Goal: Contribute content: Add original content to the website for others to see

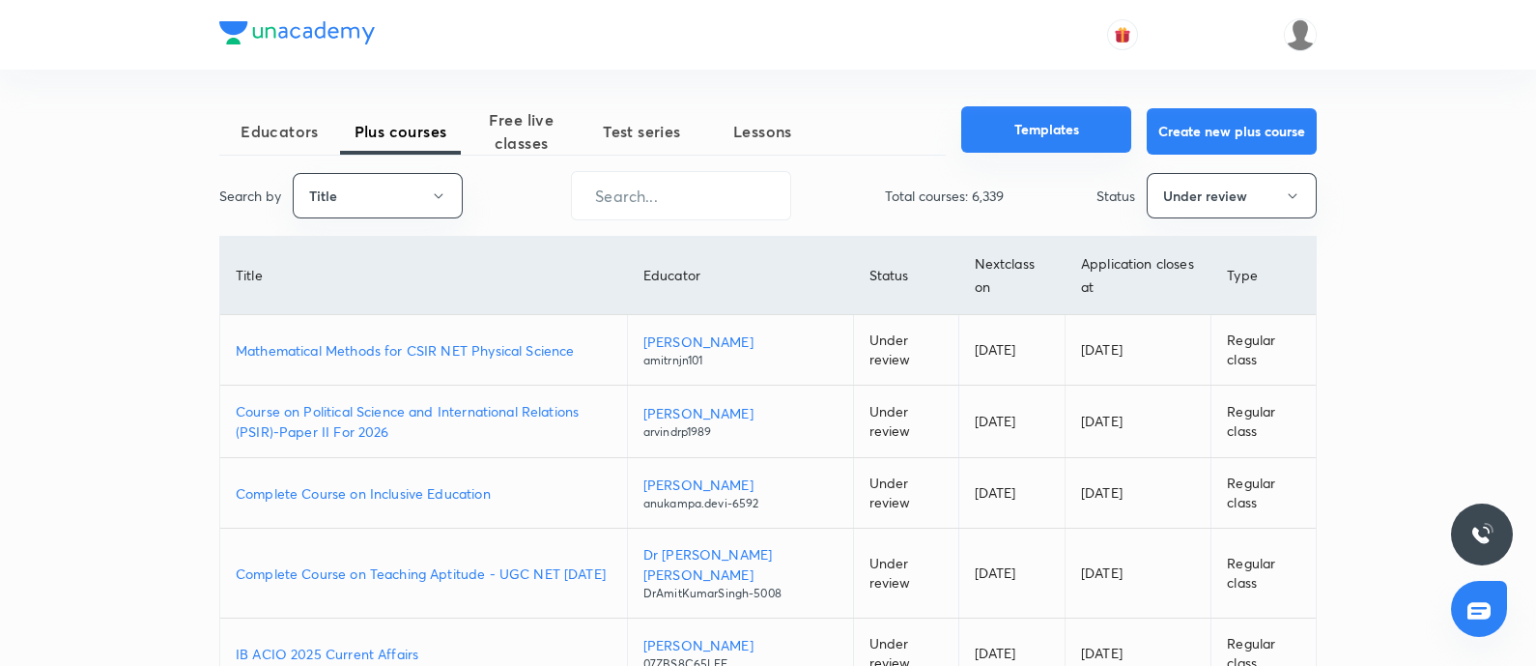
click at [995, 130] on button "Templates" at bounding box center [1046, 129] width 170 height 46
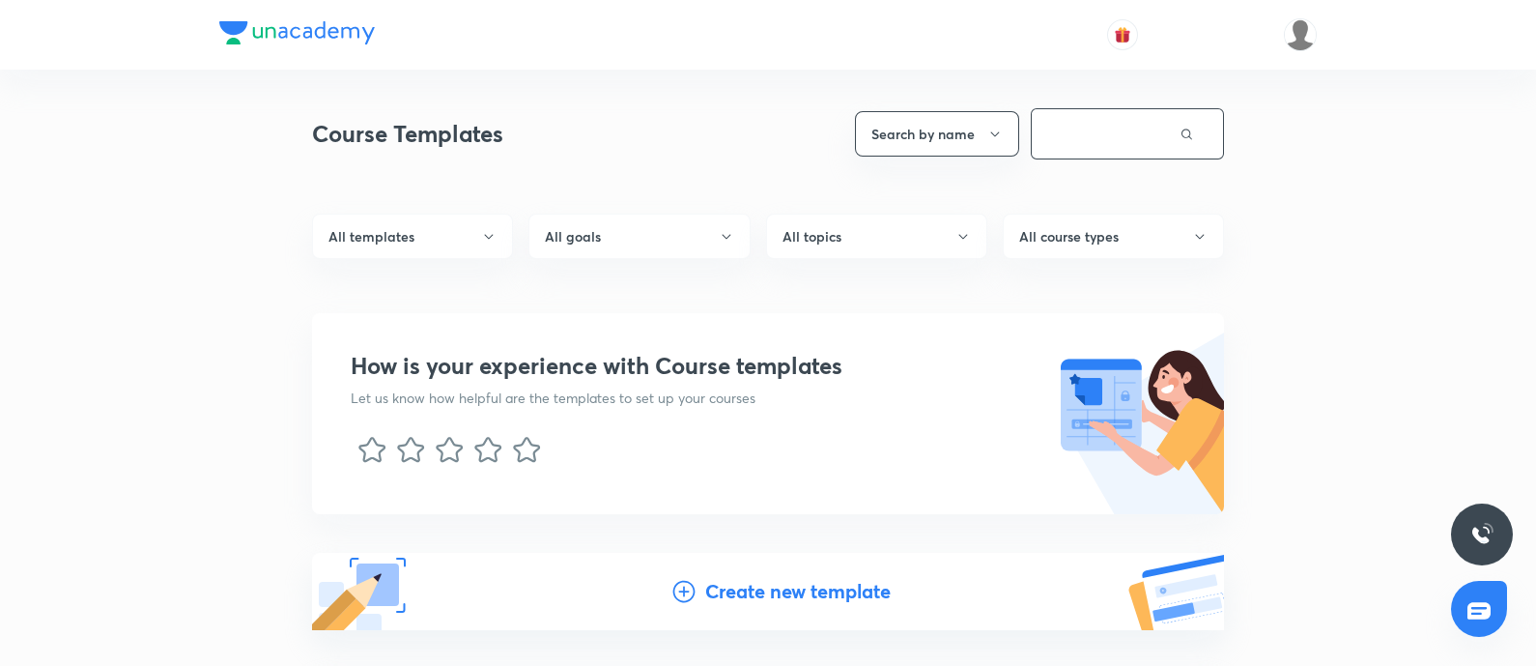
click at [1087, 147] on input "text" at bounding box center [1106, 133] width 148 height 49
type input "social issues"
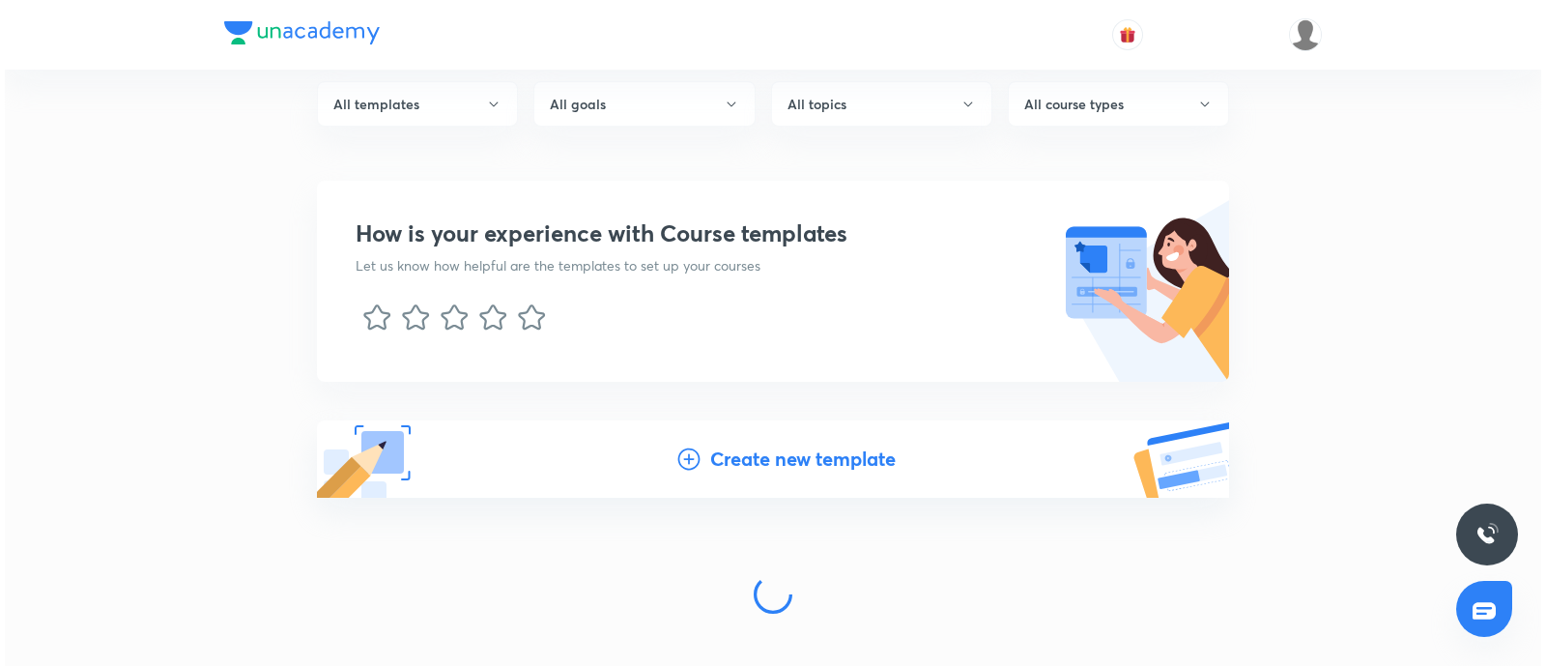
scroll to position [153, 0]
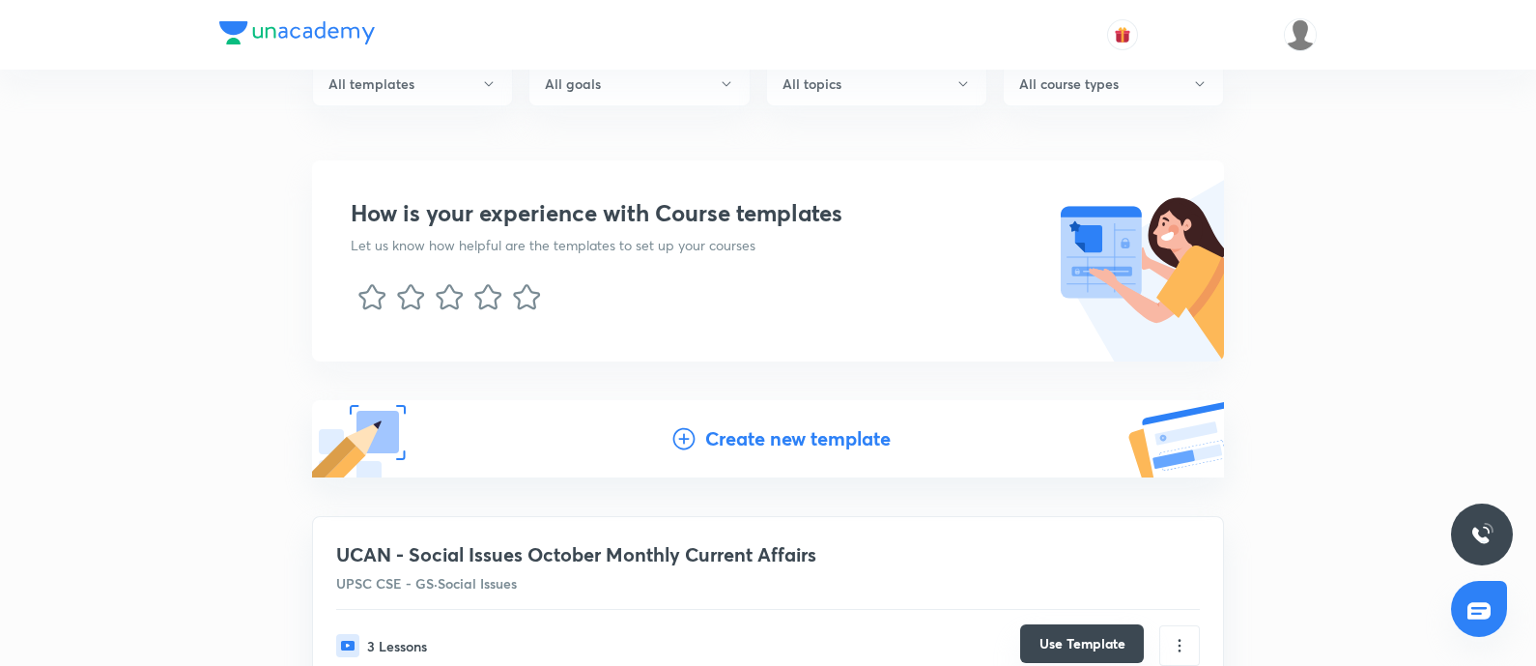
click at [1077, 531] on button "Use Template" at bounding box center [1082, 643] width 124 height 39
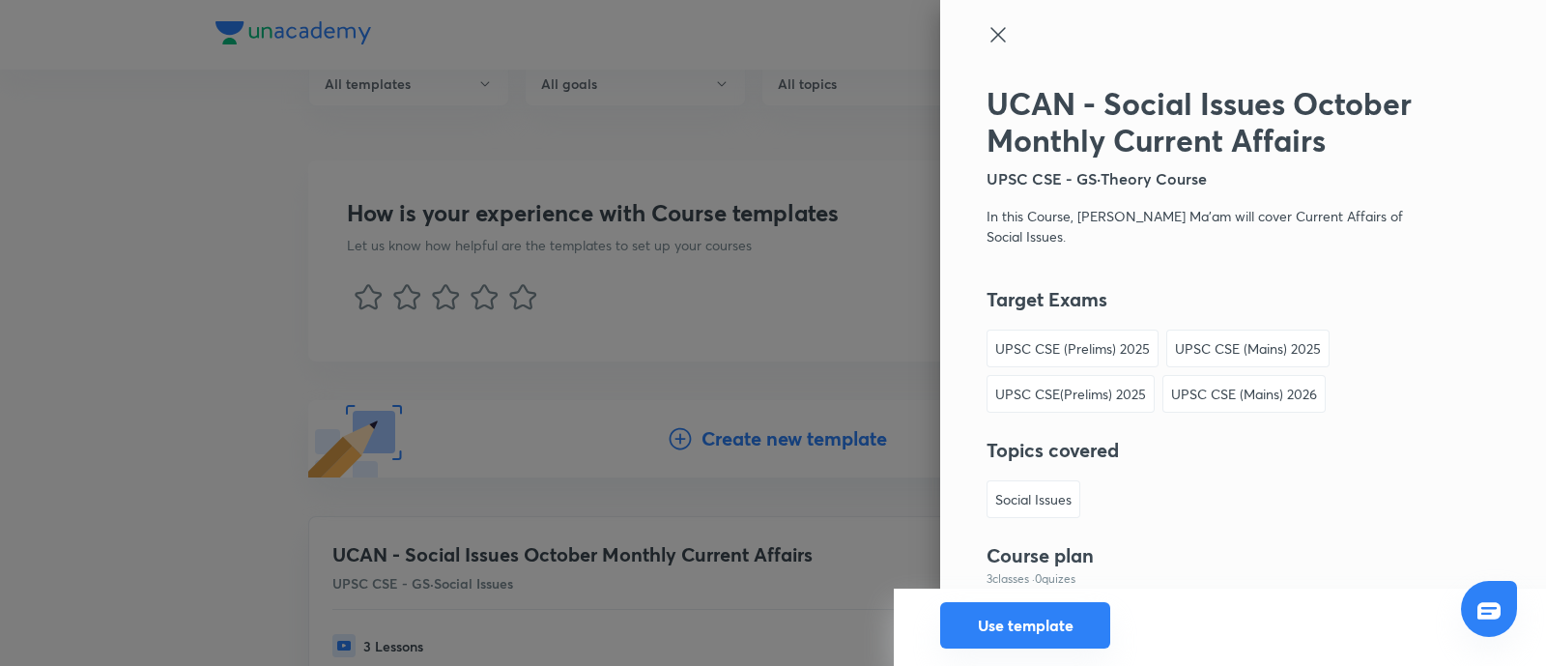
click at [990, 531] on button "Use template" at bounding box center [1025, 625] width 170 height 46
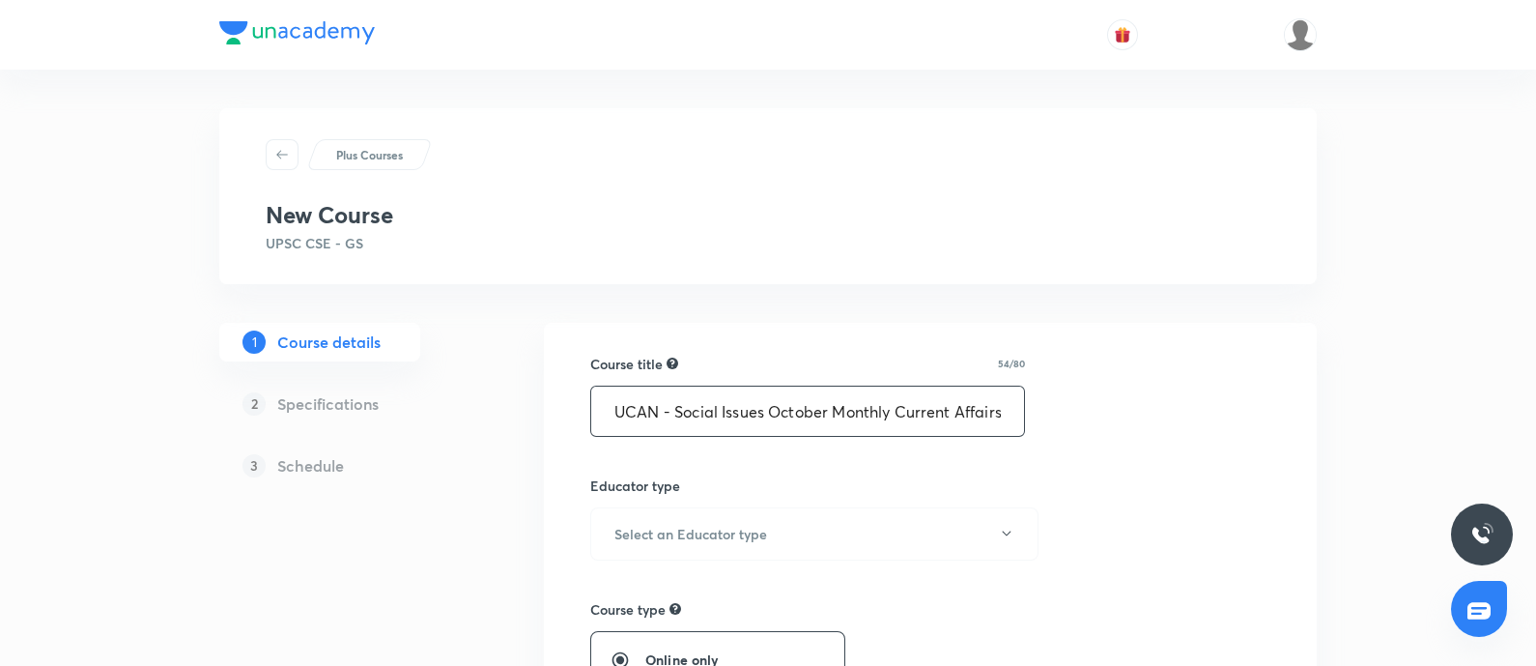
click at [616, 409] on input "UCAN - Social Issues October Monthly Current Affairs" at bounding box center [807, 410] width 433 height 49
click at [826, 422] on input "UCAN - Social Issues October Monthly Current Affairs" at bounding box center [807, 410] width 433 height 49
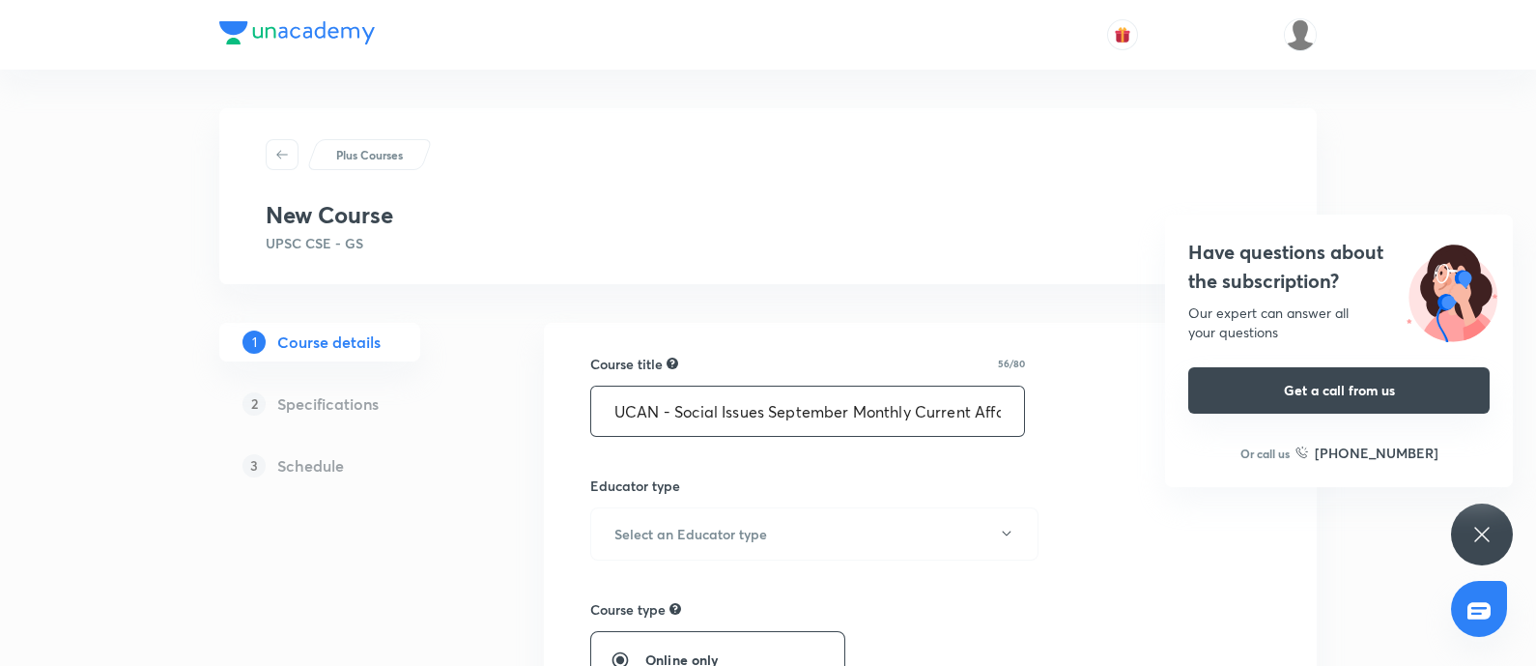
drag, startPoint x: 859, startPoint y: 419, endPoint x: 1239, endPoint y: 369, distance: 383.9
drag, startPoint x: 745, startPoint y: 414, endPoint x: 833, endPoint y: 405, distance: 88.4
click at [742, 413] on input "UCAN - Social Issues September Monthly Current Affairs" at bounding box center [807, 410] width 433 height 49
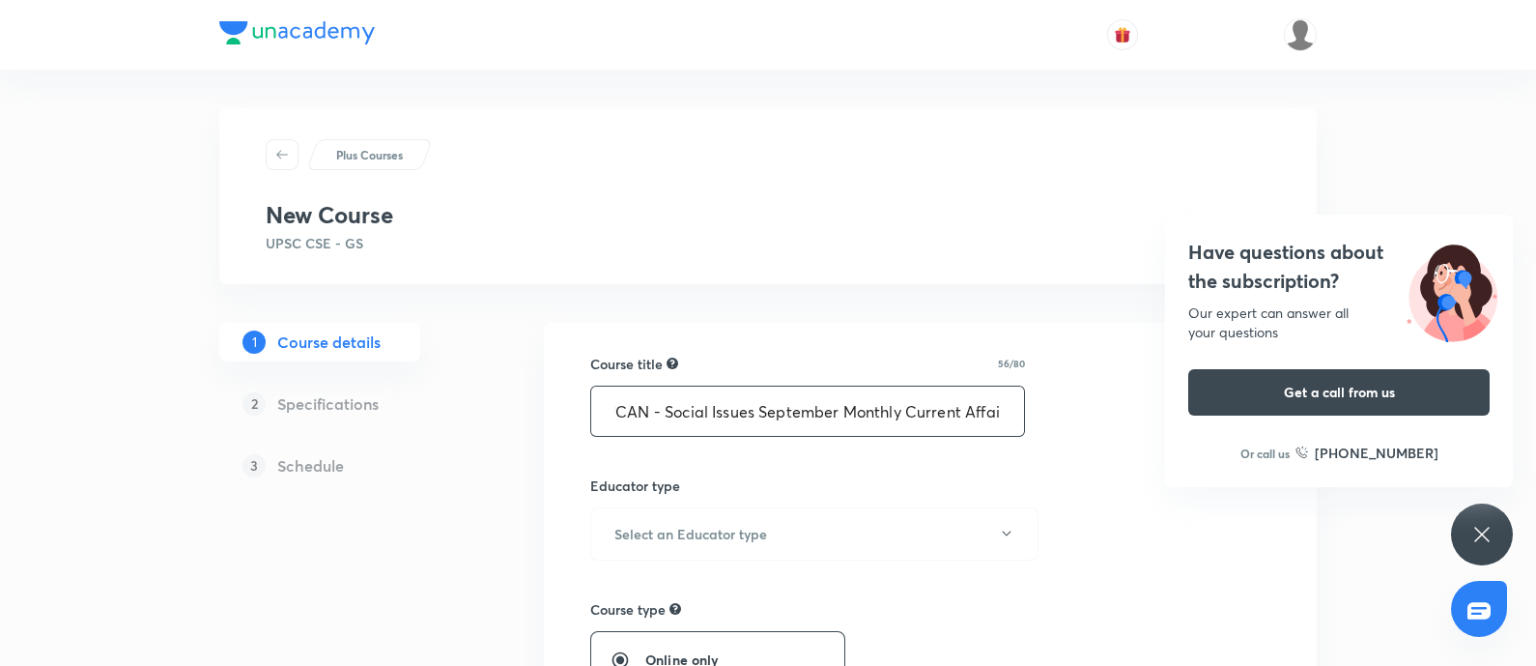
scroll to position [0, 0]
drag, startPoint x: 798, startPoint y: 411, endPoint x: 583, endPoint y: 388, distance: 215.6
type input "UCAN - Social Issues September Monthly Current Affairs"
click at [686, 531] on h6 "Select an Educator type" at bounding box center [690, 534] width 153 height 20
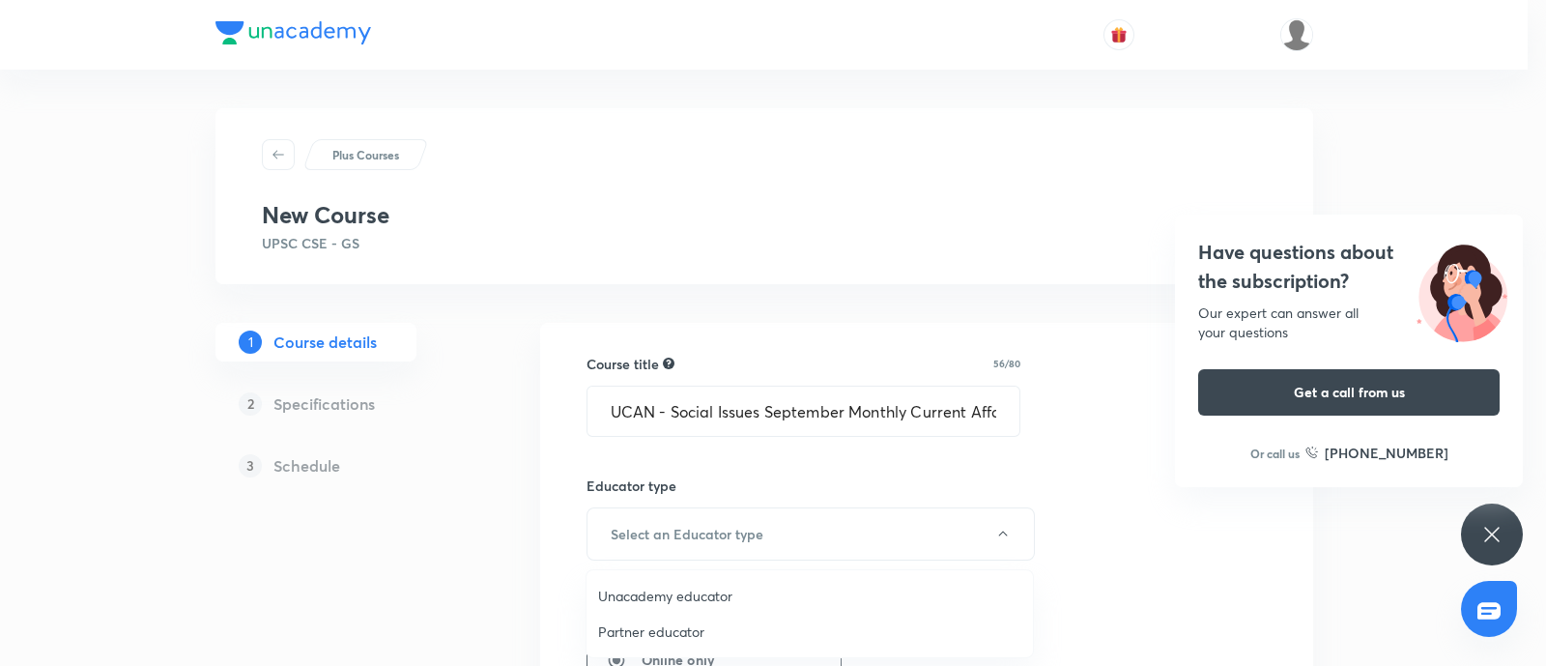
click at [639, 531] on span "Unacademy educator" at bounding box center [809, 595] width 423 height 20
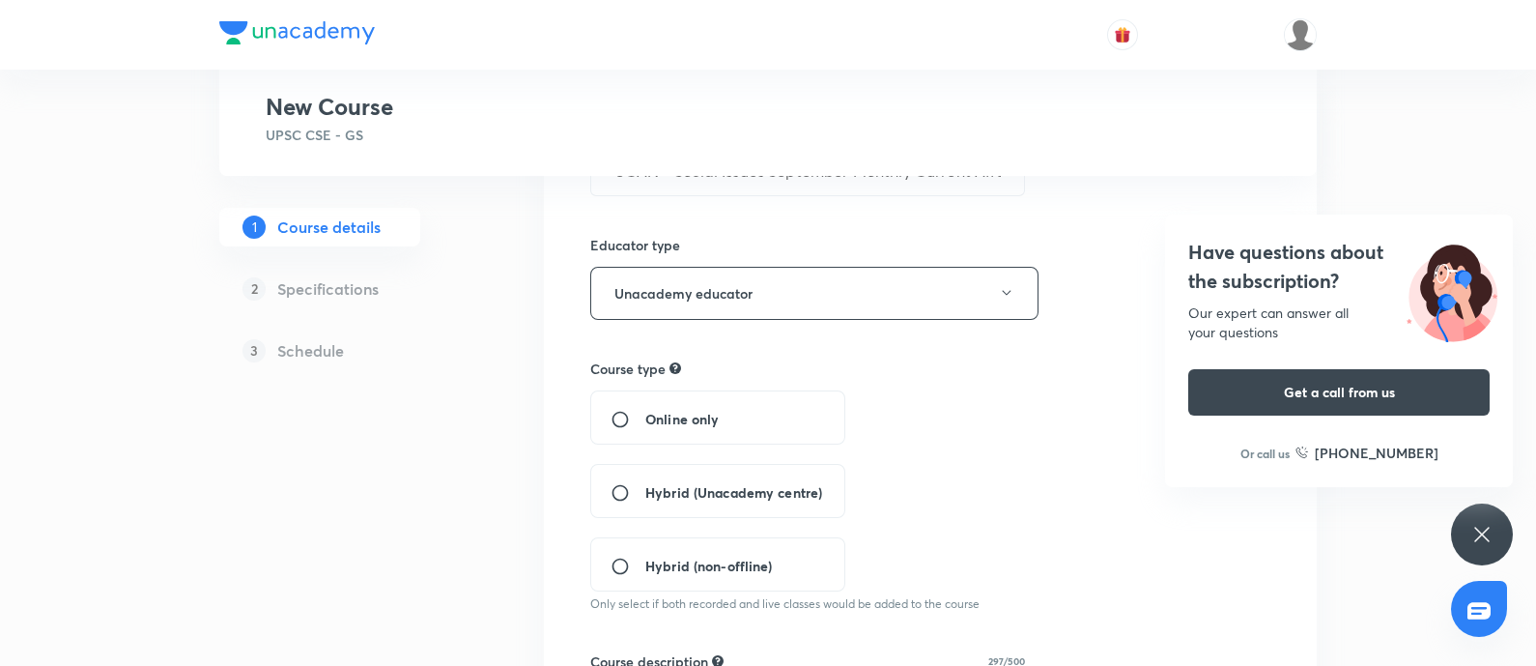
drag, startPoint x: 623, startPoint y: 419, endPoint x: 914, endPoint y: 440, distance: 291.5
click at [623, 418] on input "Online only" at bounding box center [628, 419] width 35 height 19
radio input "true"
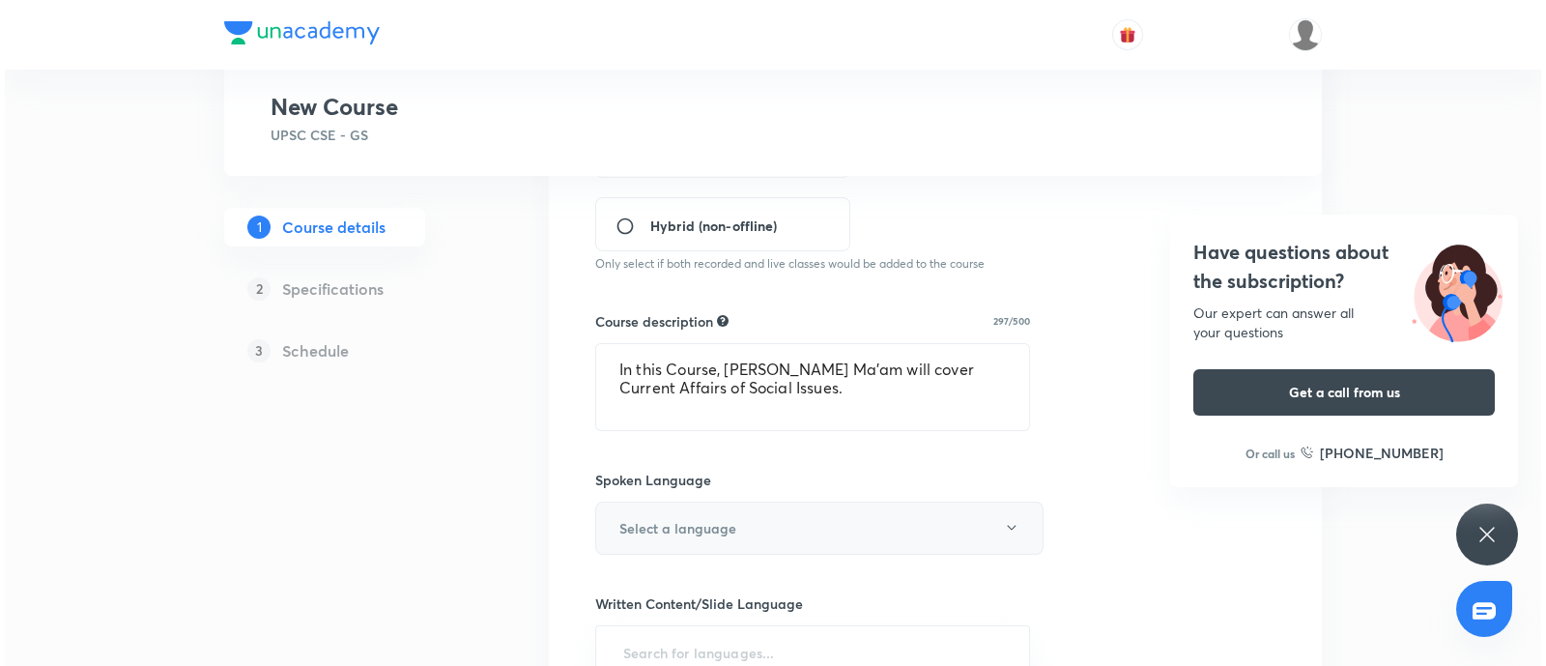
scroll to position [604, 0]
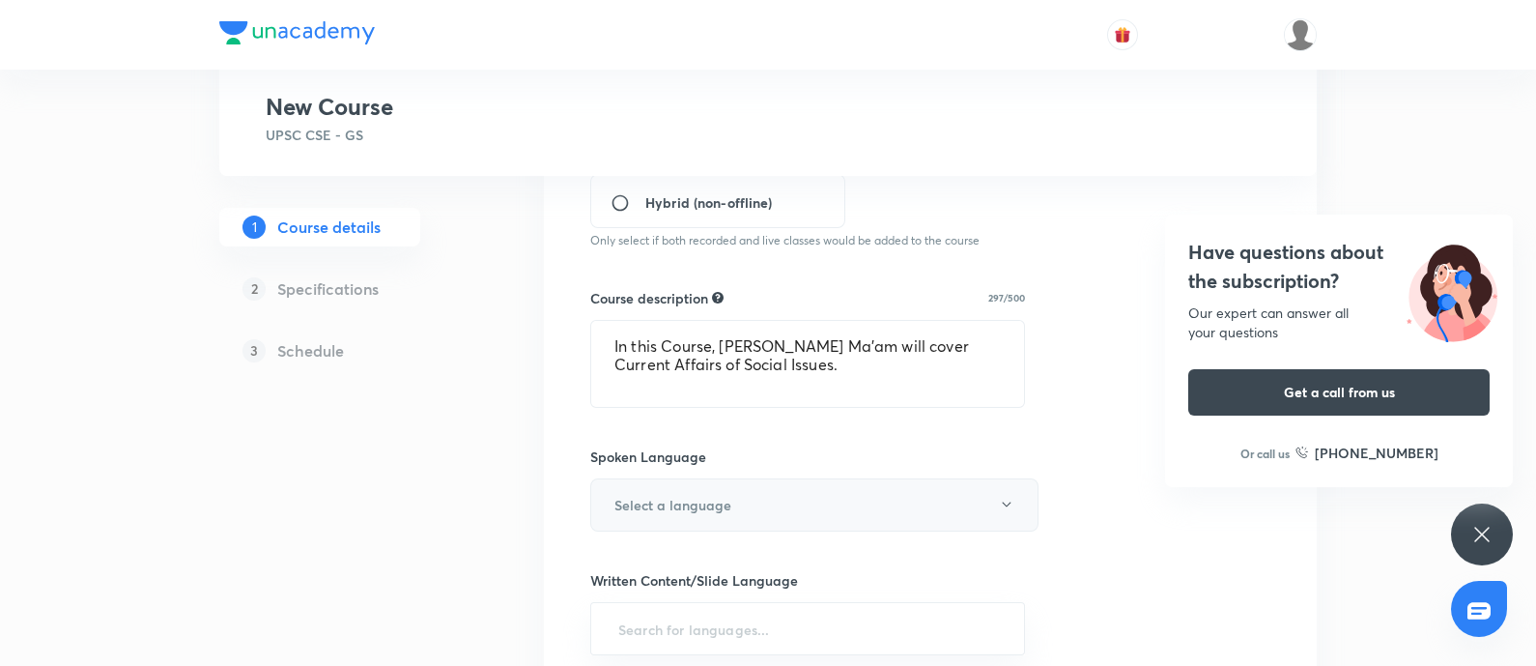
click at [681, 495] on h6 "Select a language" at bounding box center [672, 505] width 117 height 20
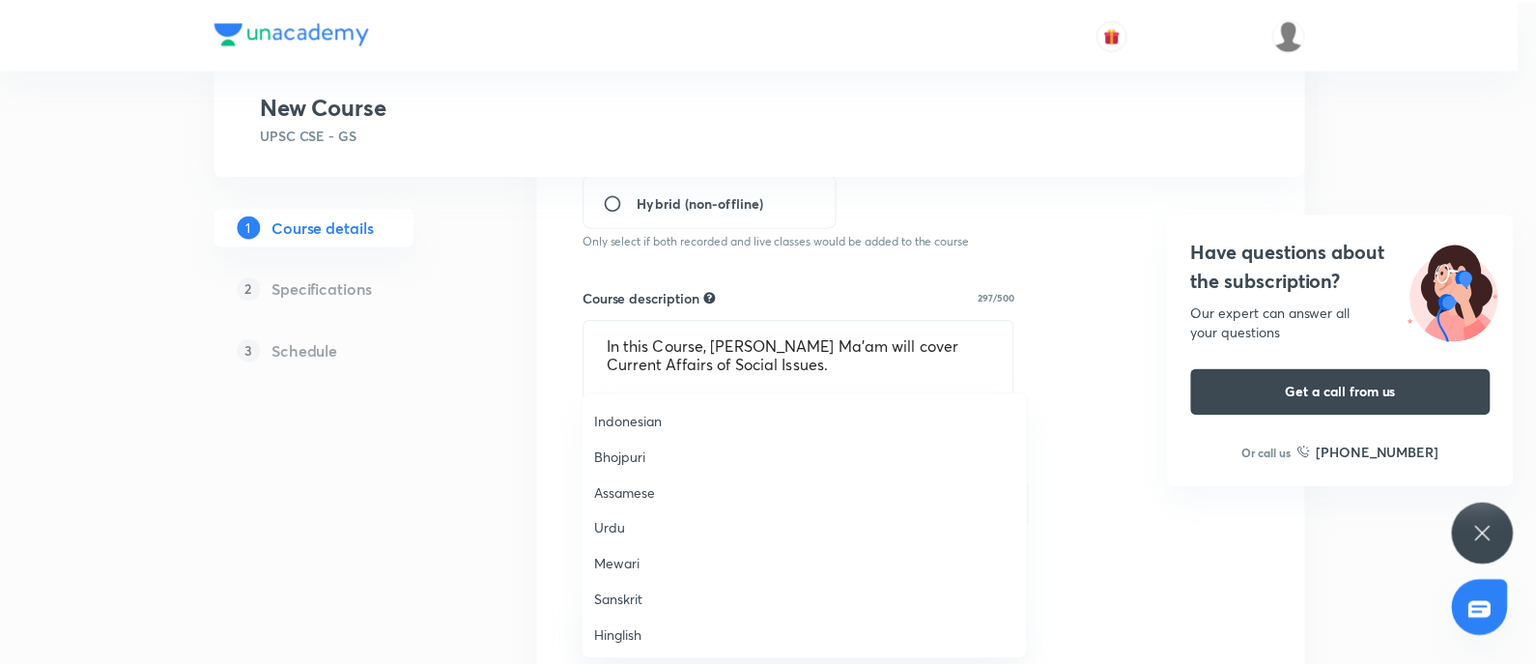
scroll to position [572, 0]
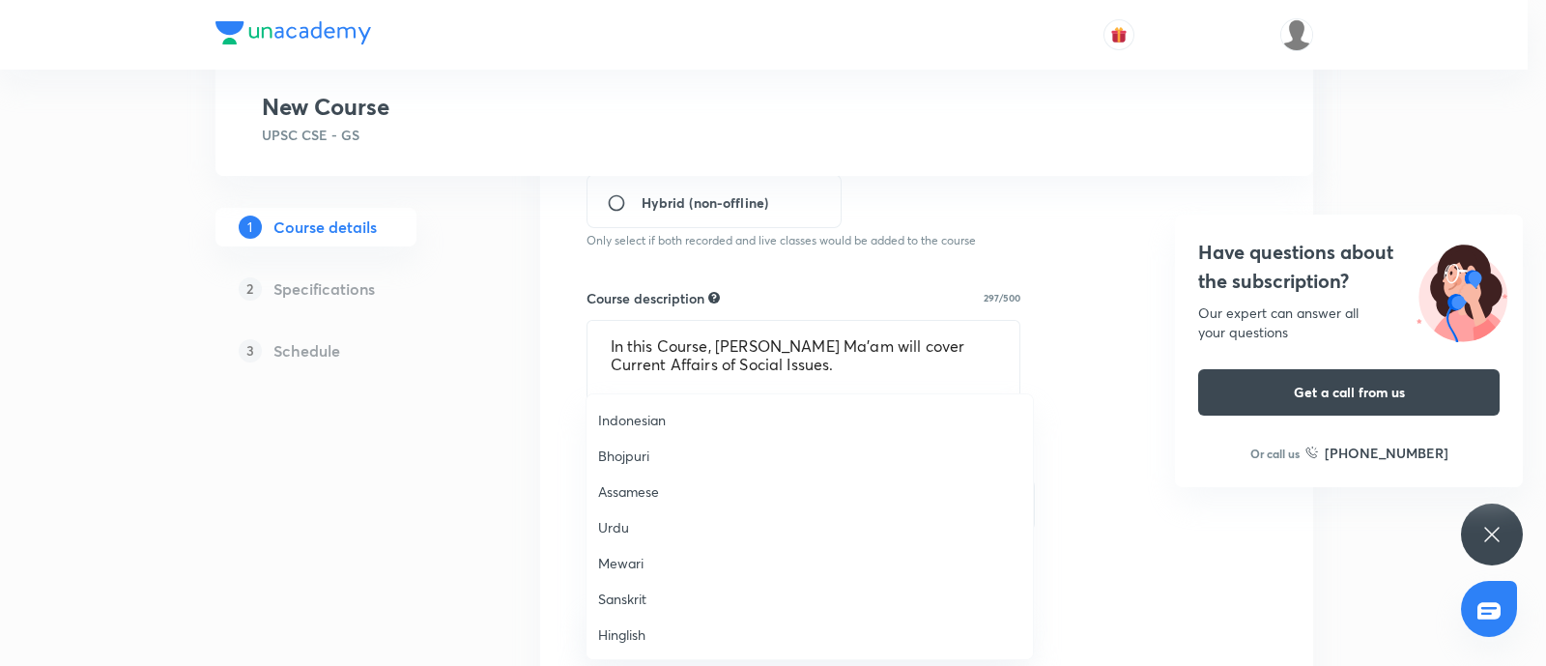
click at [647, 531] on span "Hinglish" at bounding box center [809, 634] width 423 height 20
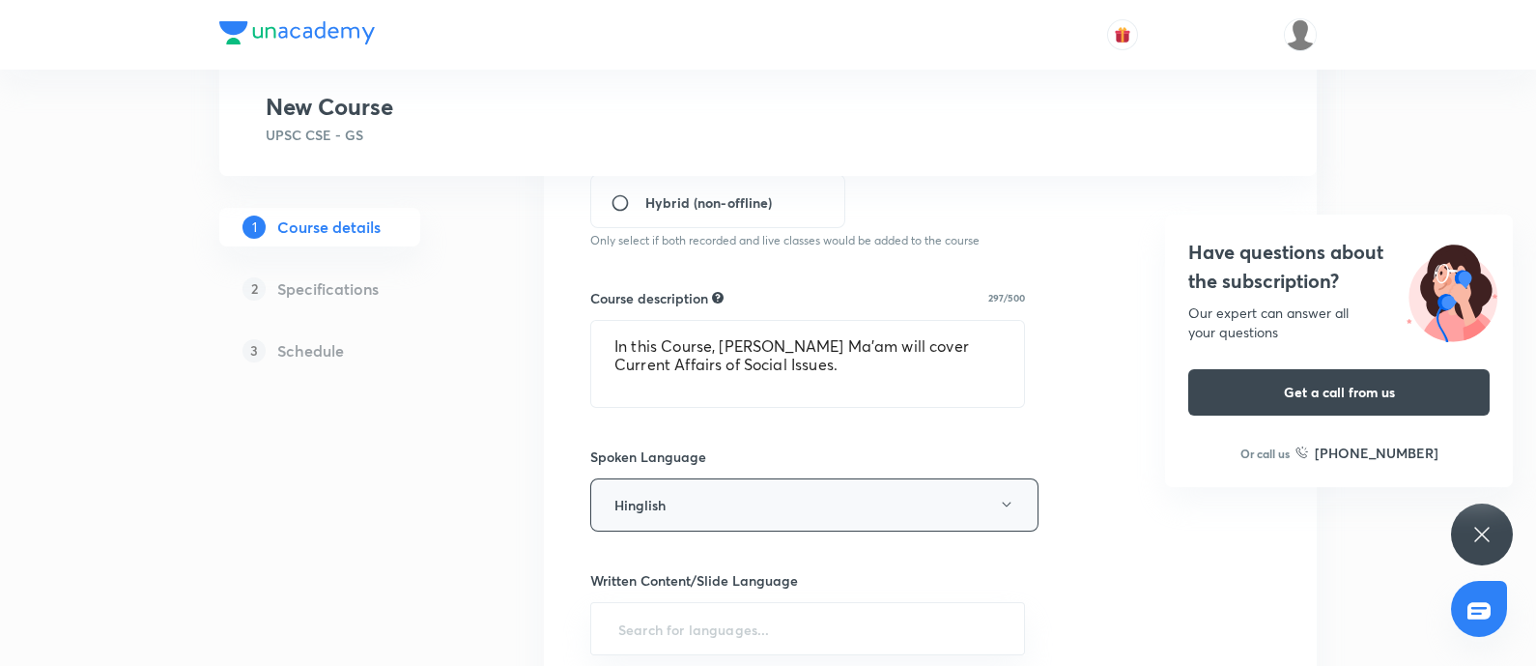
click at [729, 498] on button "Hinglish" at bounding box center [814, 504] width 448 height 53
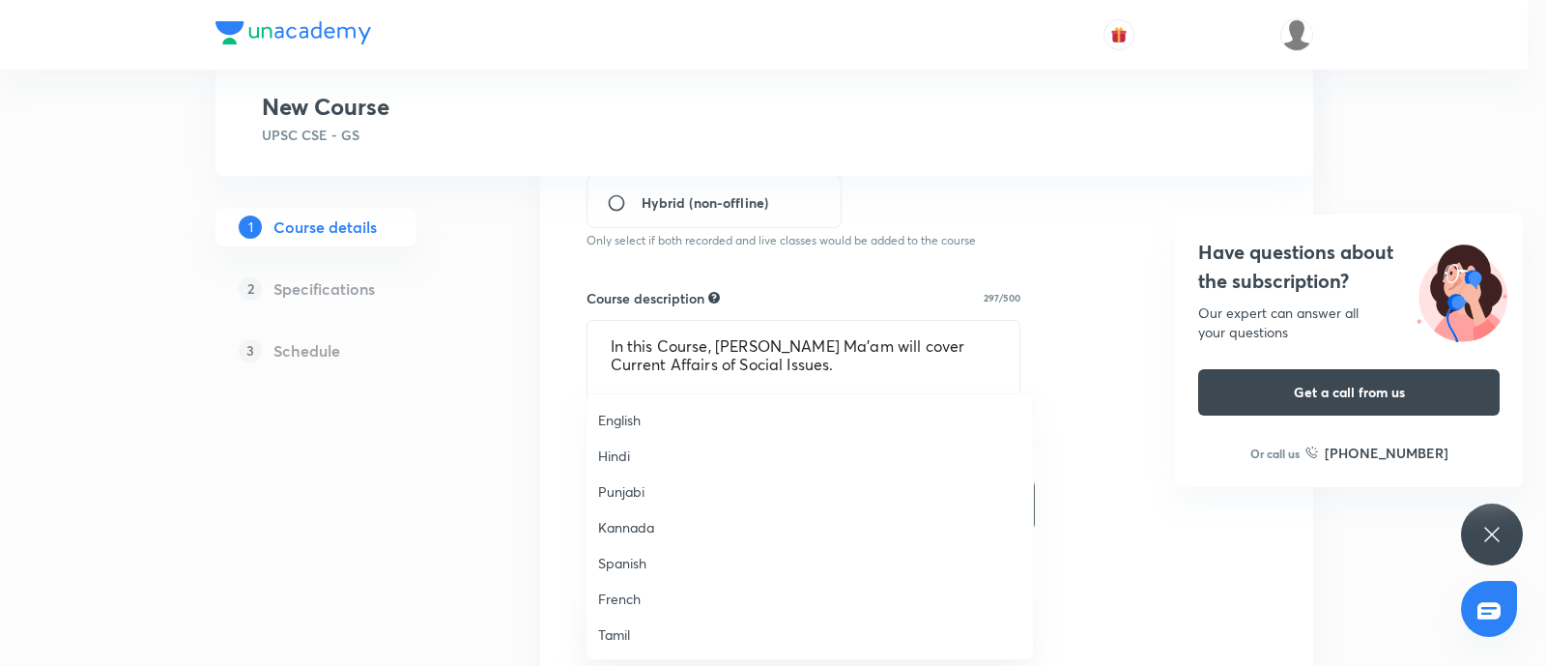
click at [638, 412] on span "English" at bounding box center [809, 420] width 423 height 20
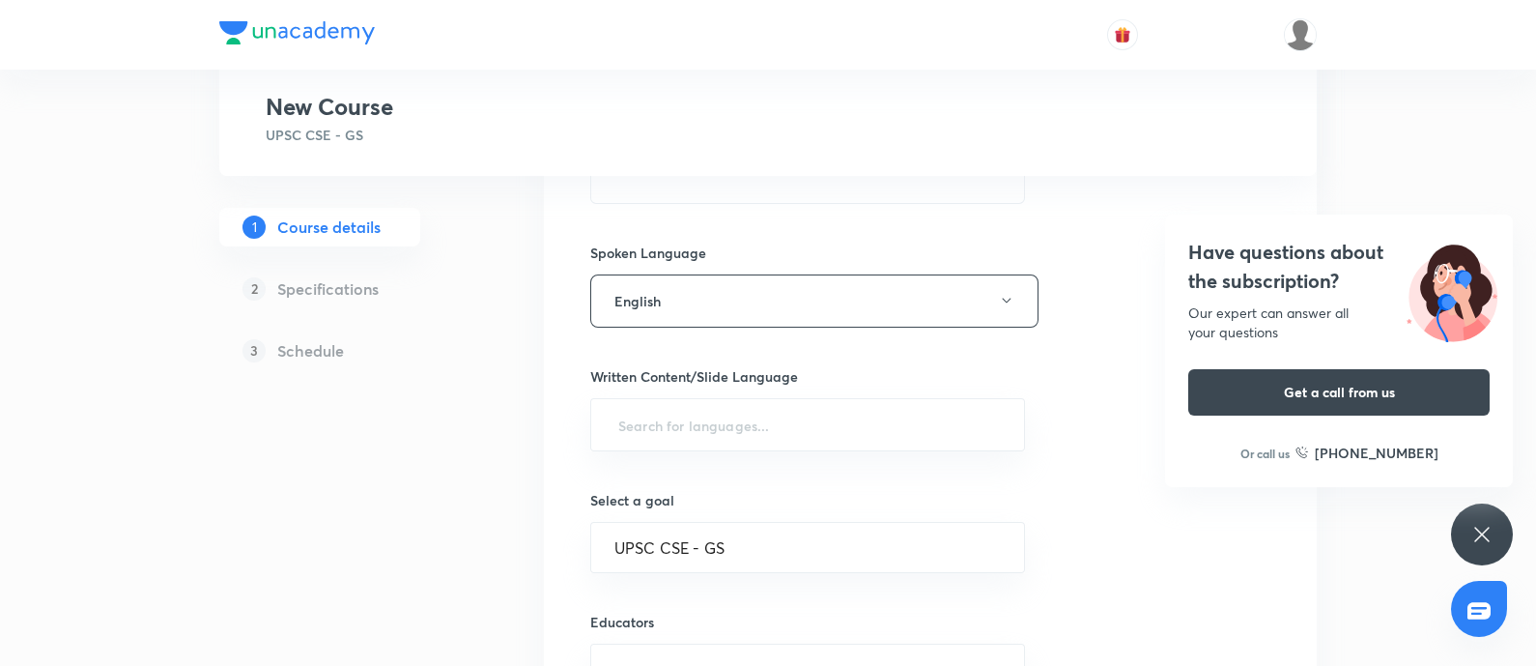
scroll to position [844, 0]
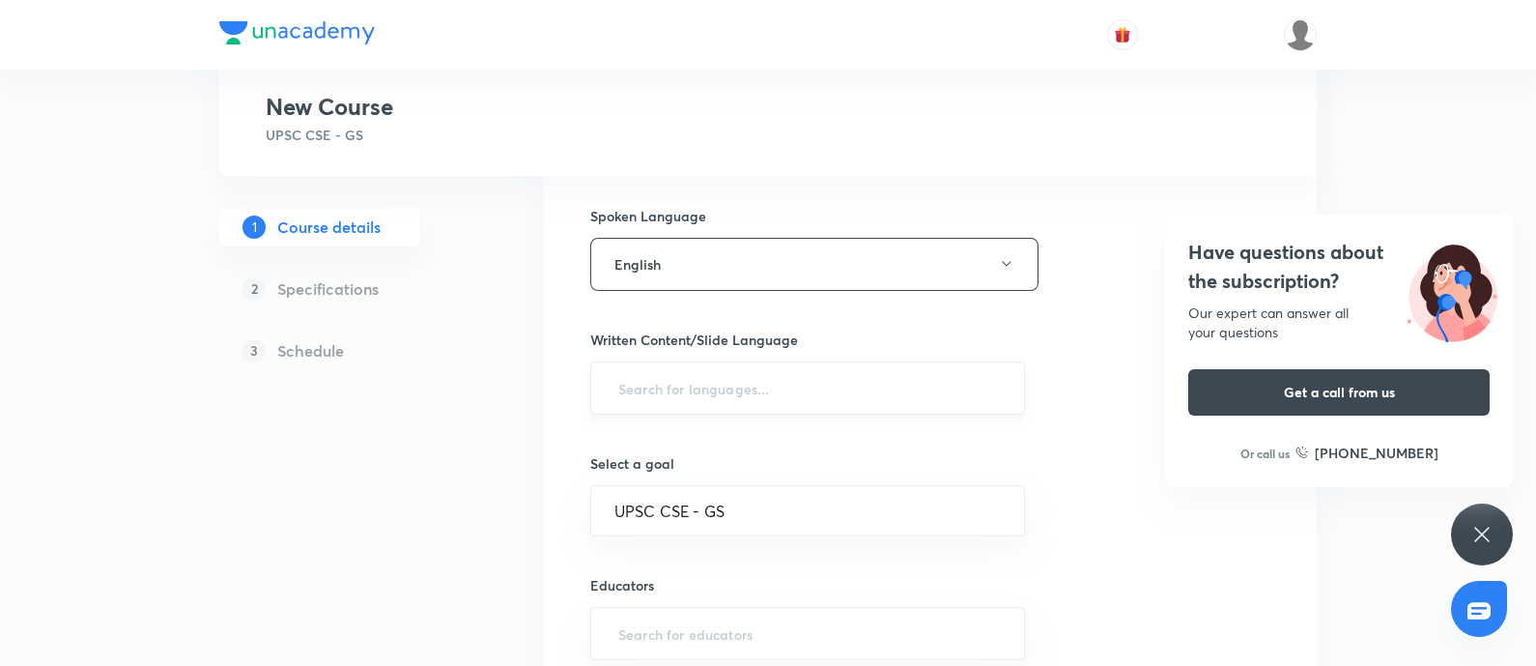
click at [667, 357] on div "Written Content/Slide Language ​" at bounding box center [807, 371] width 435 height 85
click at [638, 402] on input "text" at bounding box center [807, 388] width 386 height 36
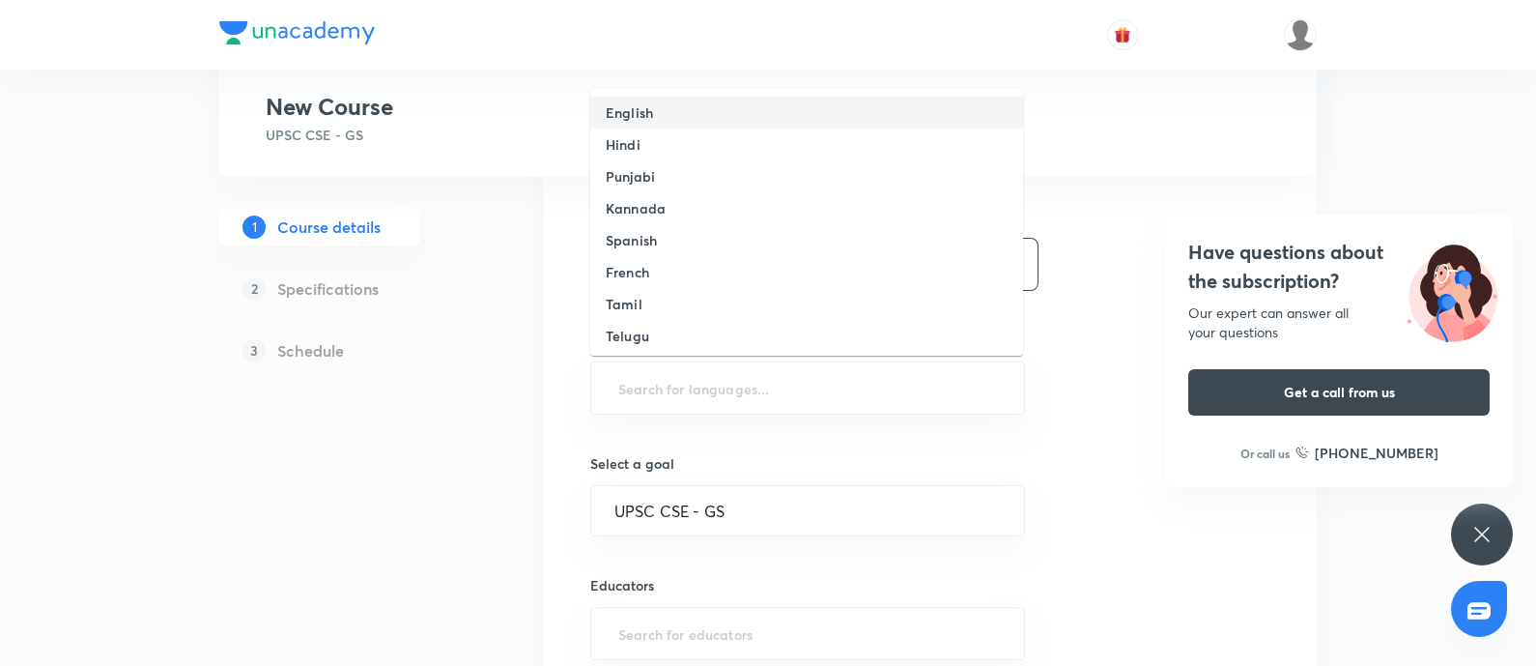
click at [646, 114] on h6 "English" at bounding box center [629, 112] width 47 height 20
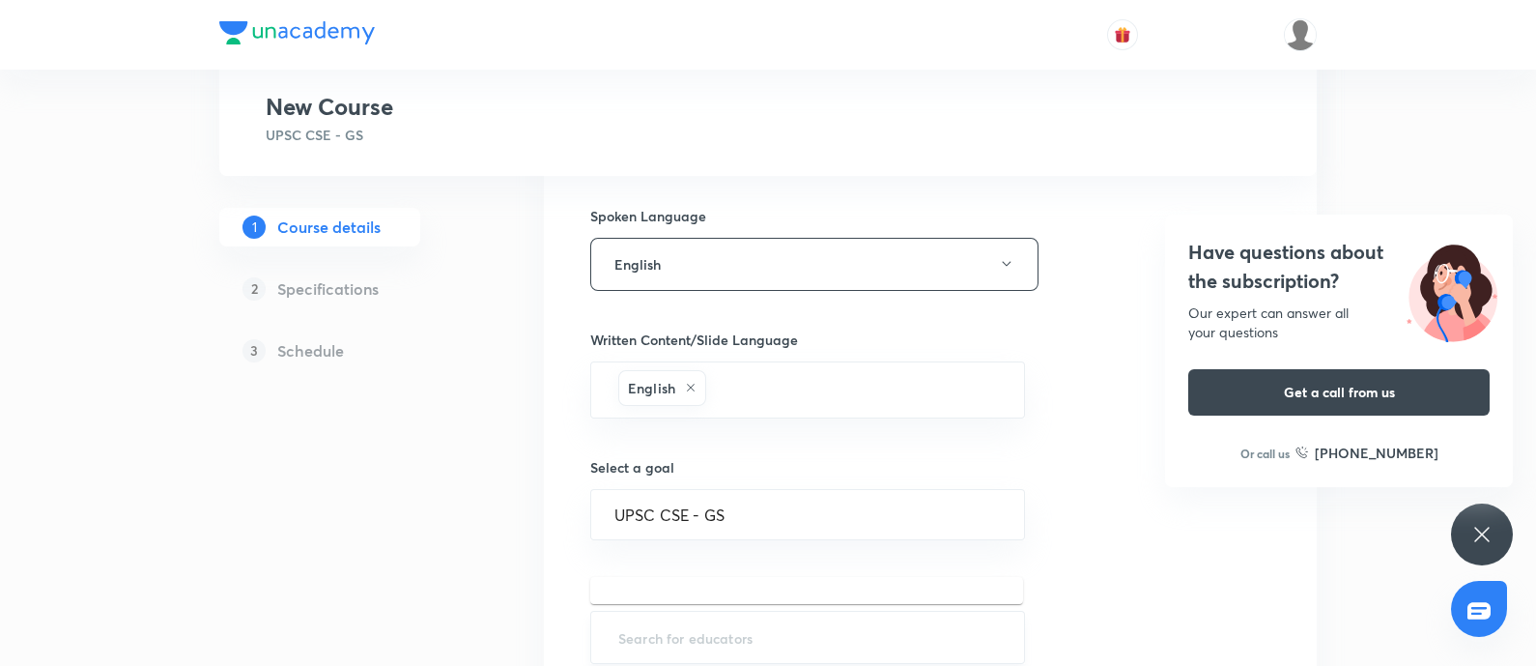
click at [649, 531] on input "text" at bounding box center [807, 637] width 386 height 36
paste input "pilaniaaastha"
type input "pilaniaaastha"
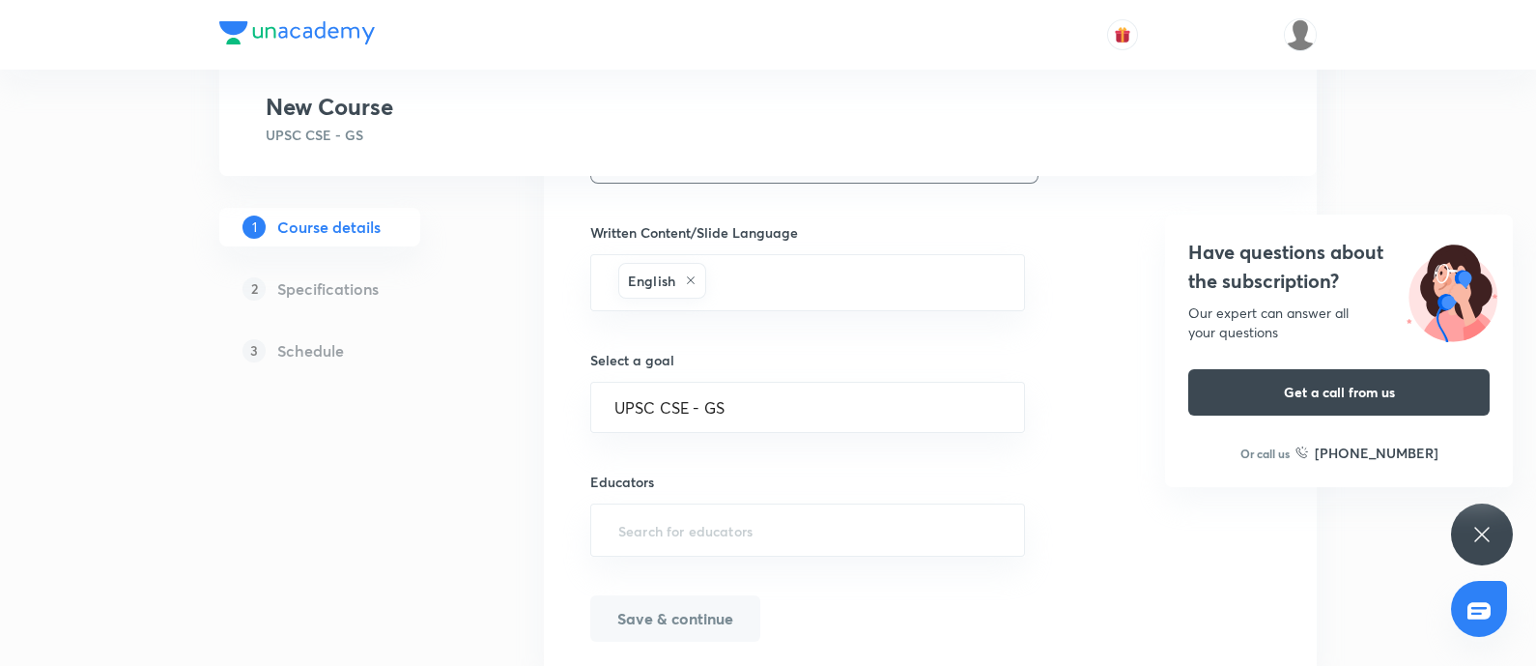
scroll to position [965, 0]
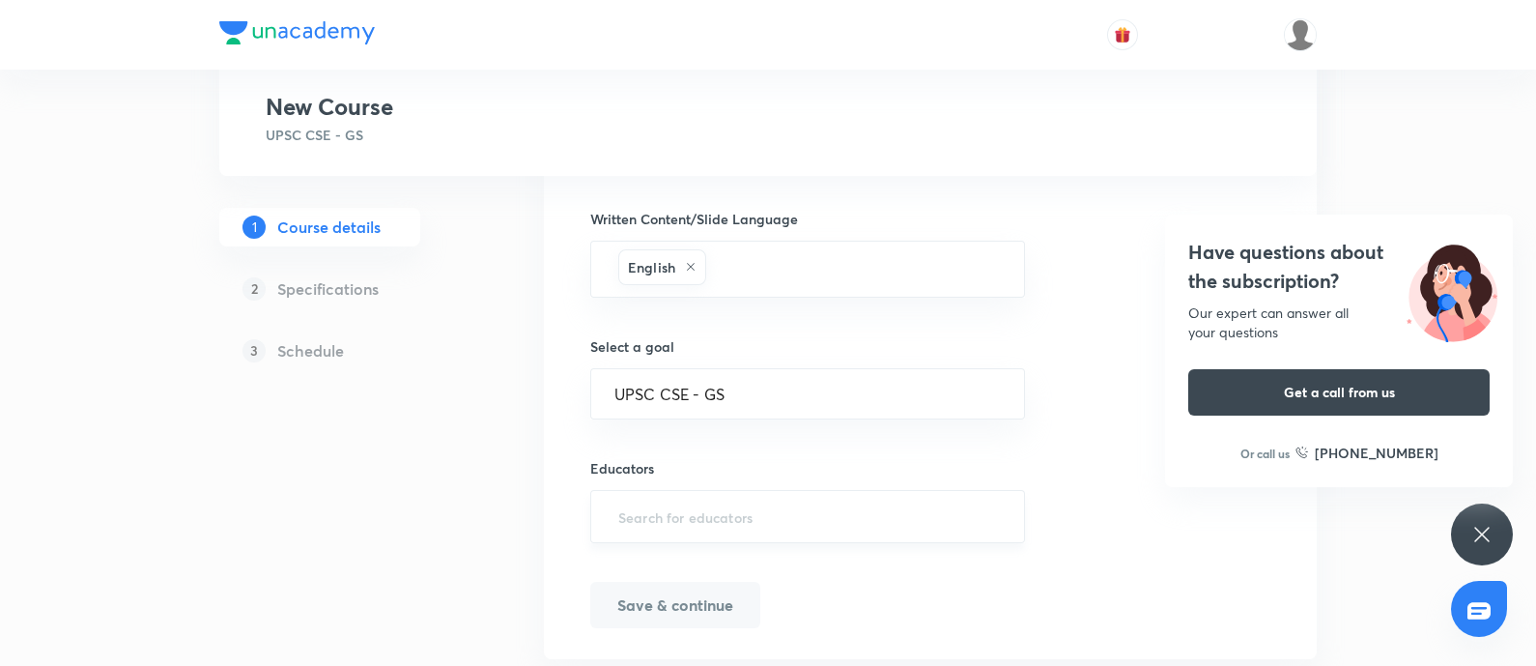
click at [648, 509] on input "text" at bounding box center [807, 516] width 386 height 36
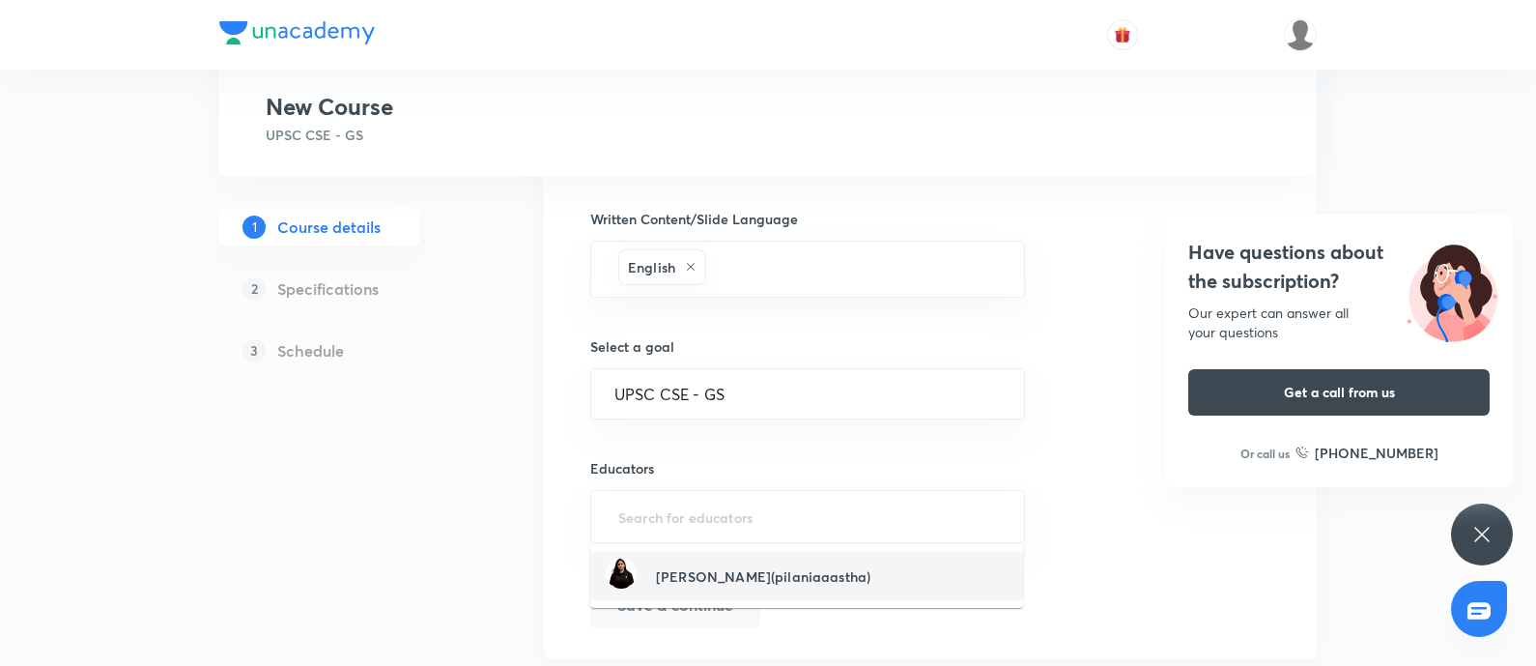
click at [669, 531] on div "Aastha Pilania(pilaniaaastha)" at bounding box center [738, 575] width 265 height 37
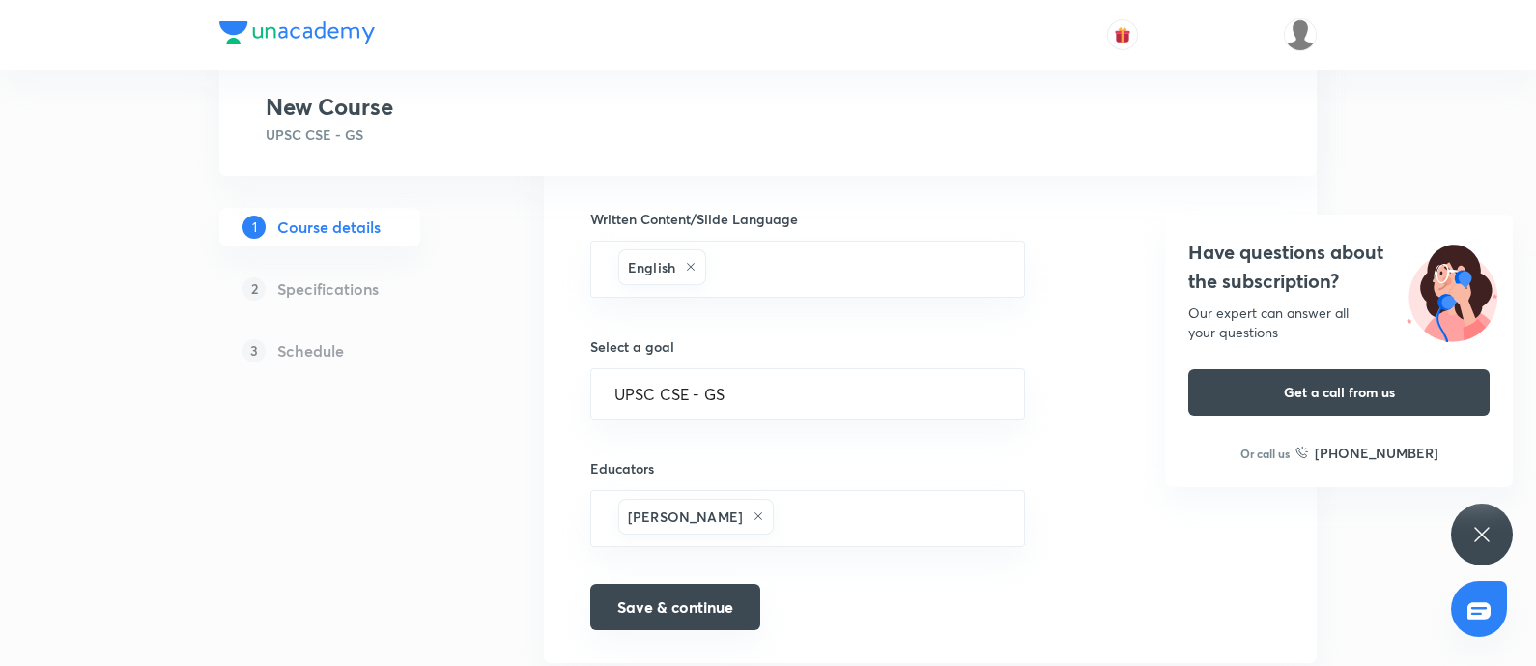
click at [631, 531] on button "Save & continue" at bounding box center [675, 606] width 170 height 46
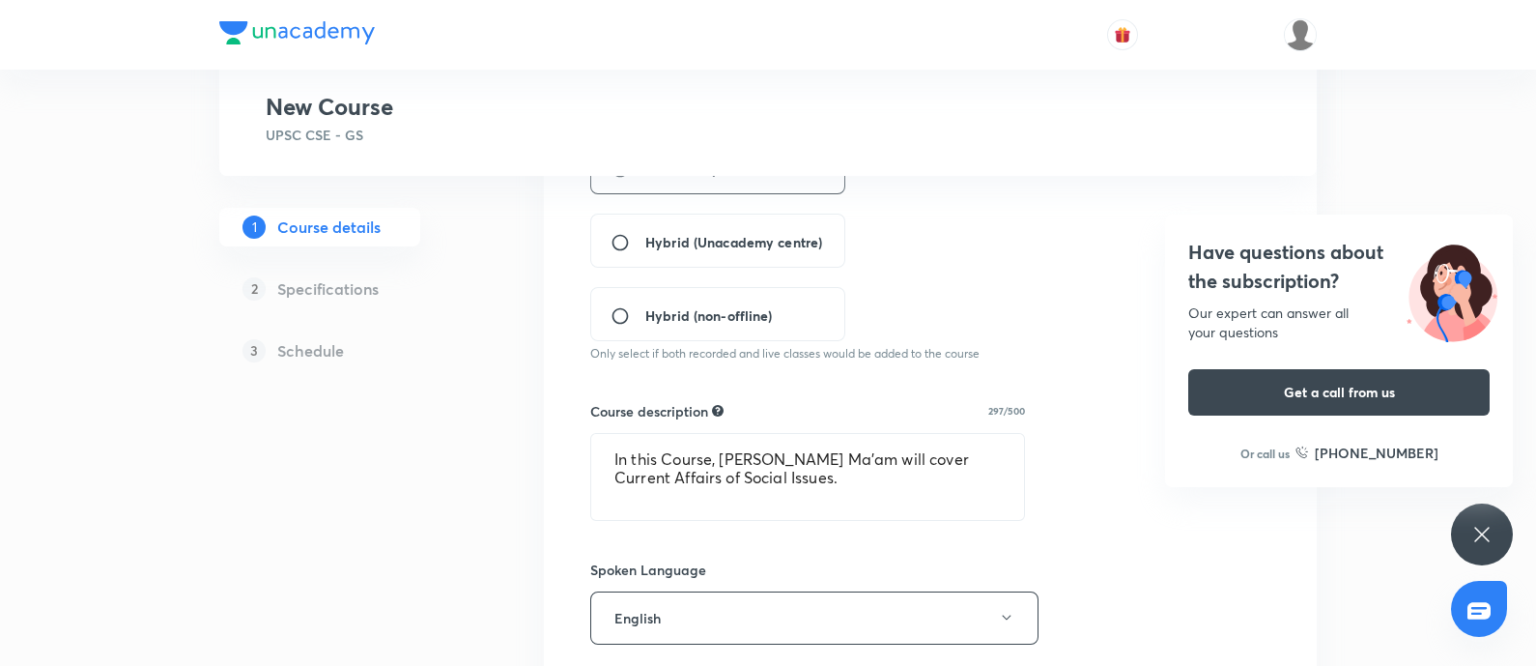
scroll to position [482, 0]
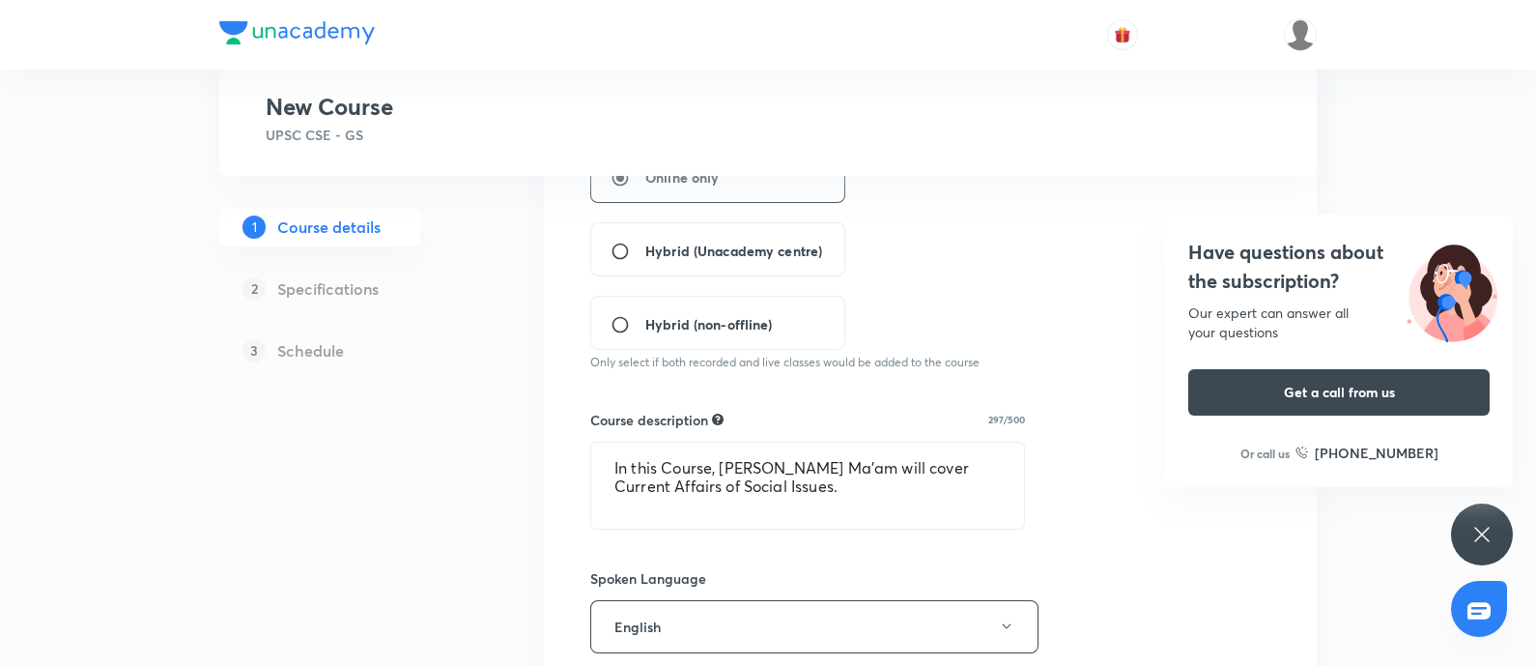
click at [1226, 263] on h4 "Have questions about the subscription?" at bounding box center [1338, 267] width 301 height 58
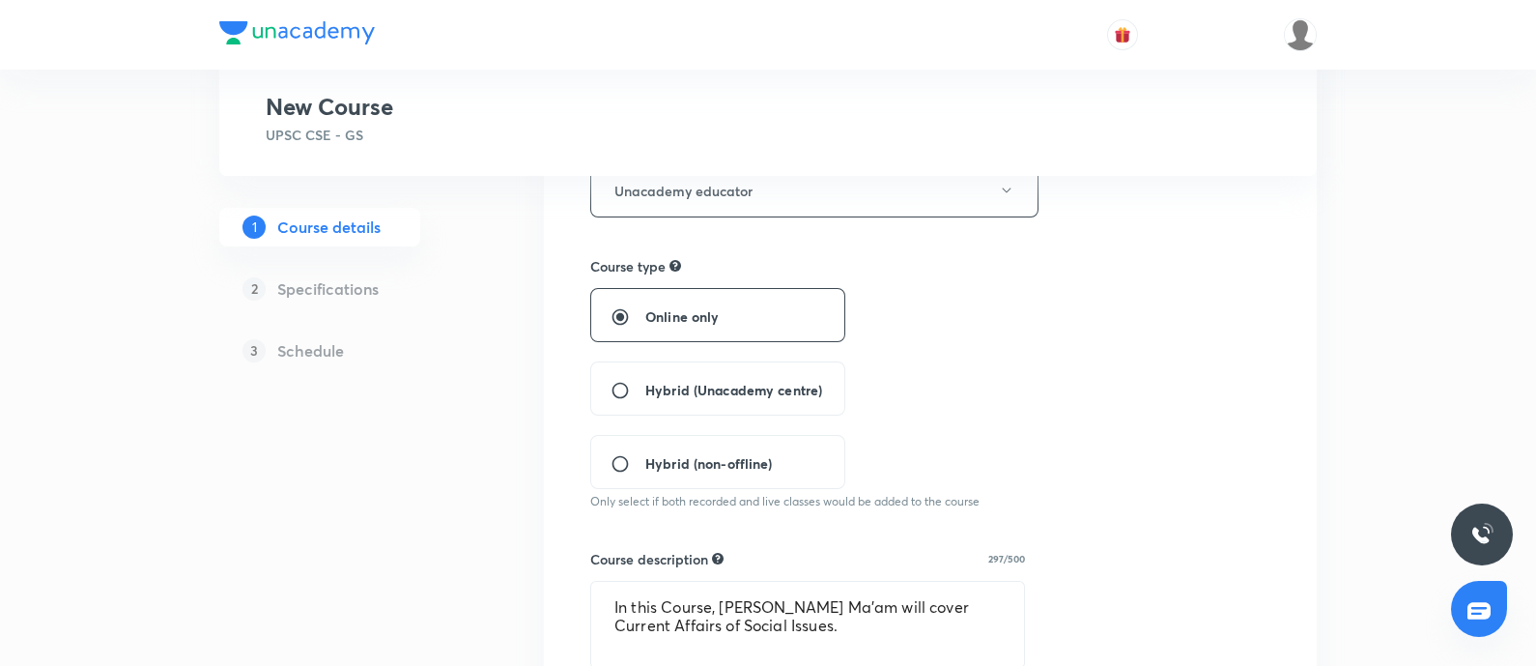
scroll to position [0, 0]
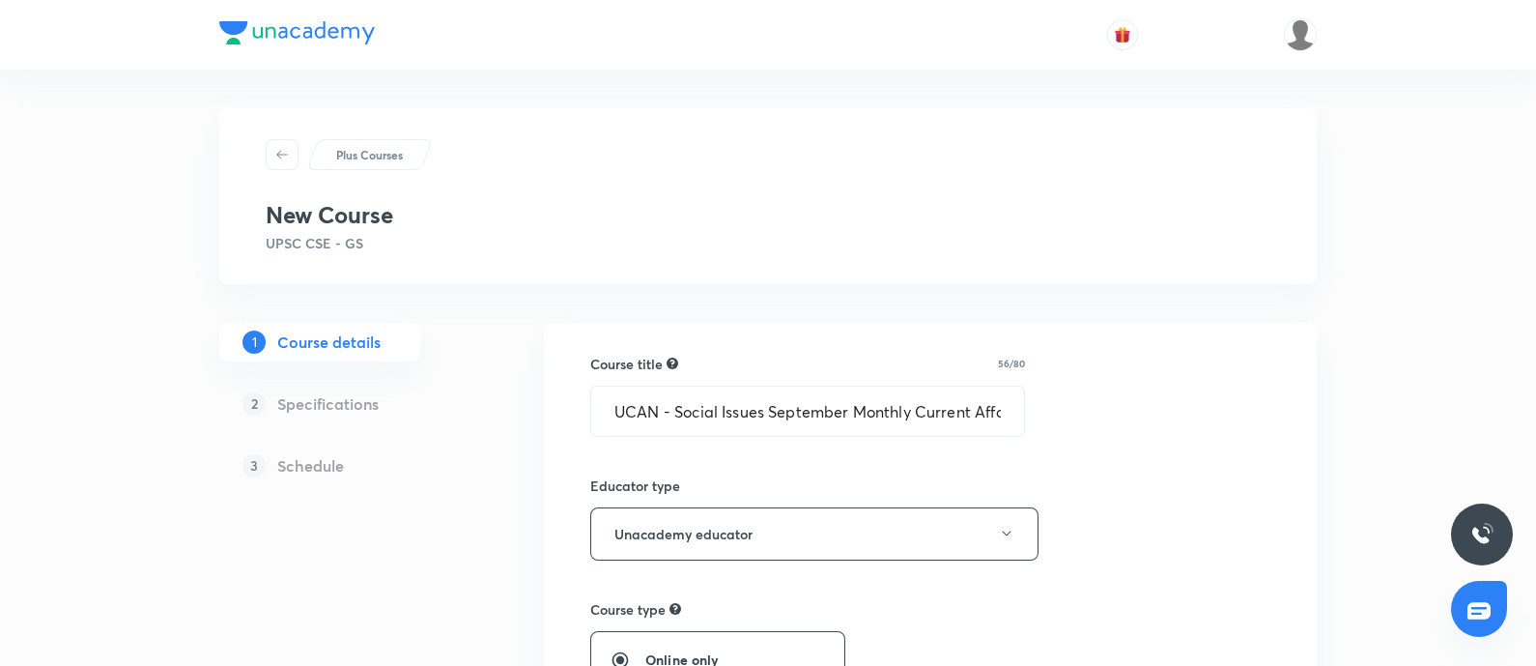
type input "UCAN - Social Issues September Monthly Current Affairs"
type textarea "In this Course, Aastha Pilania Ma'am will cover Current Affairs of Social Issue…"
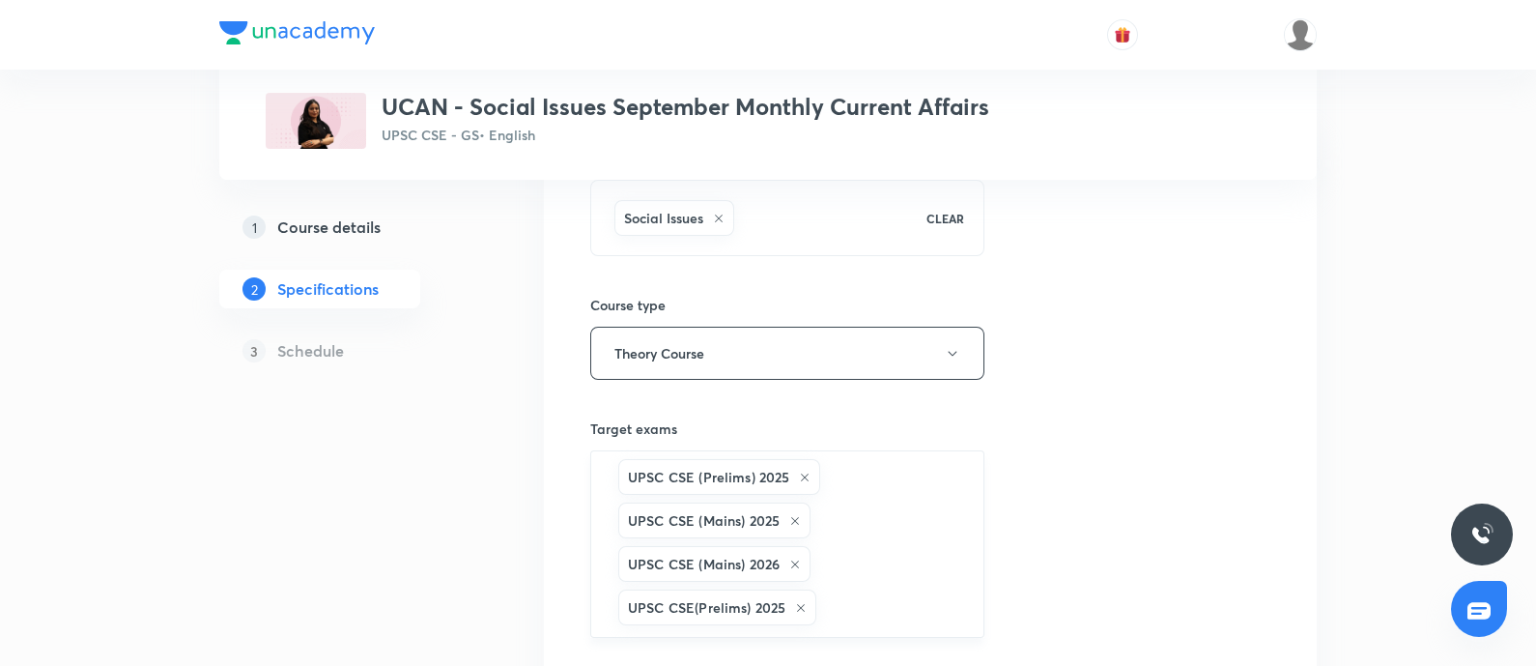
scroll to position [241, 0]
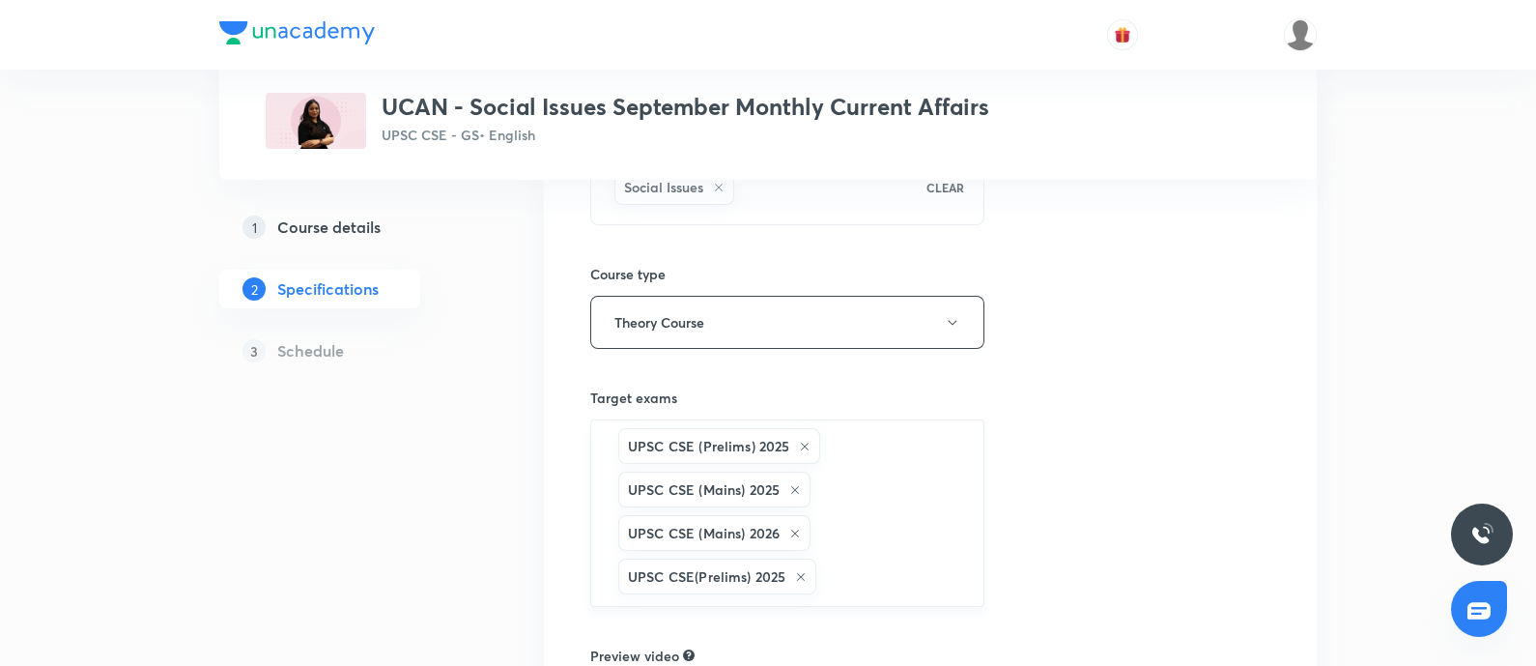
click at [803, 442] on icon at bounding box center [805, 447] width 12 height 12
click at [794, 441] on icon at bounding box center [795, 447] width 12 height 12
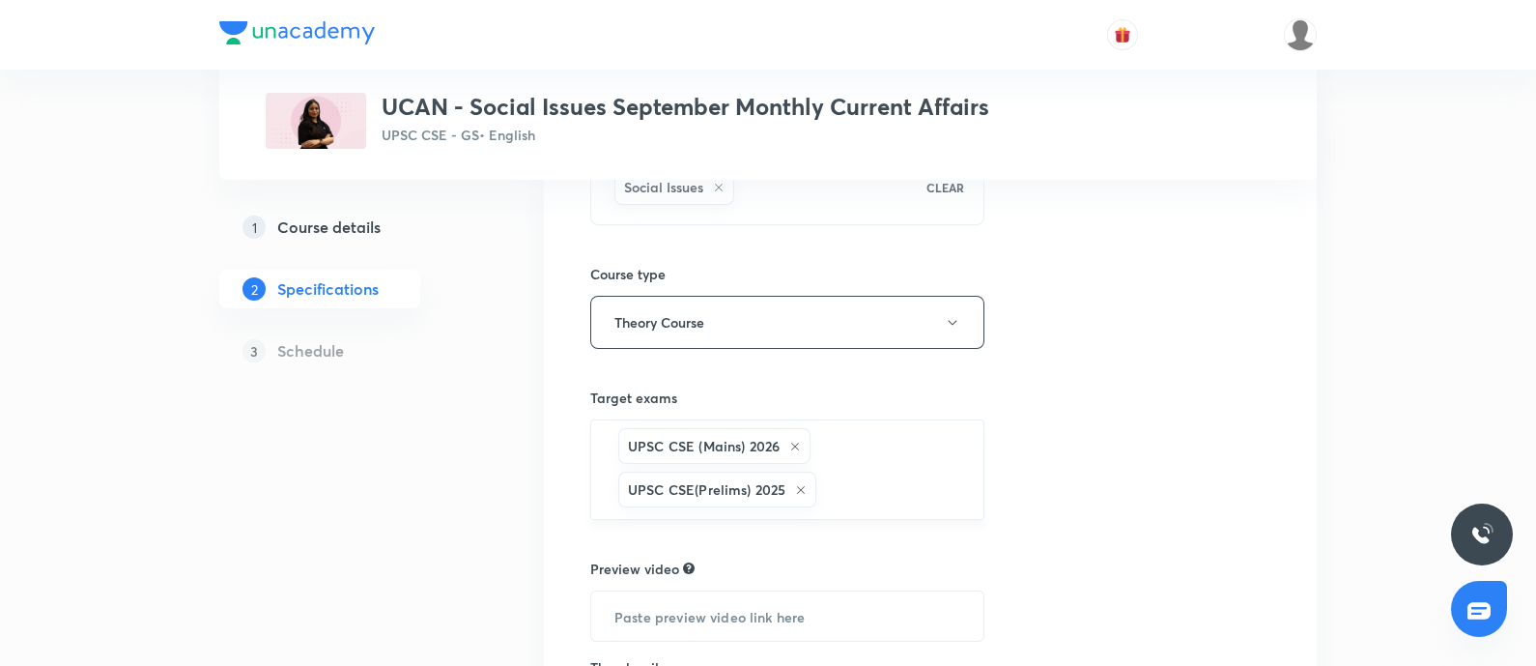
drag, startPoint x: 802, startPoint y: 488, endPoint x: 817, endPoint y: 464, distance: 28.7
click at [804, 488] on icon at bounding box center [801, 490] width 12 height 12
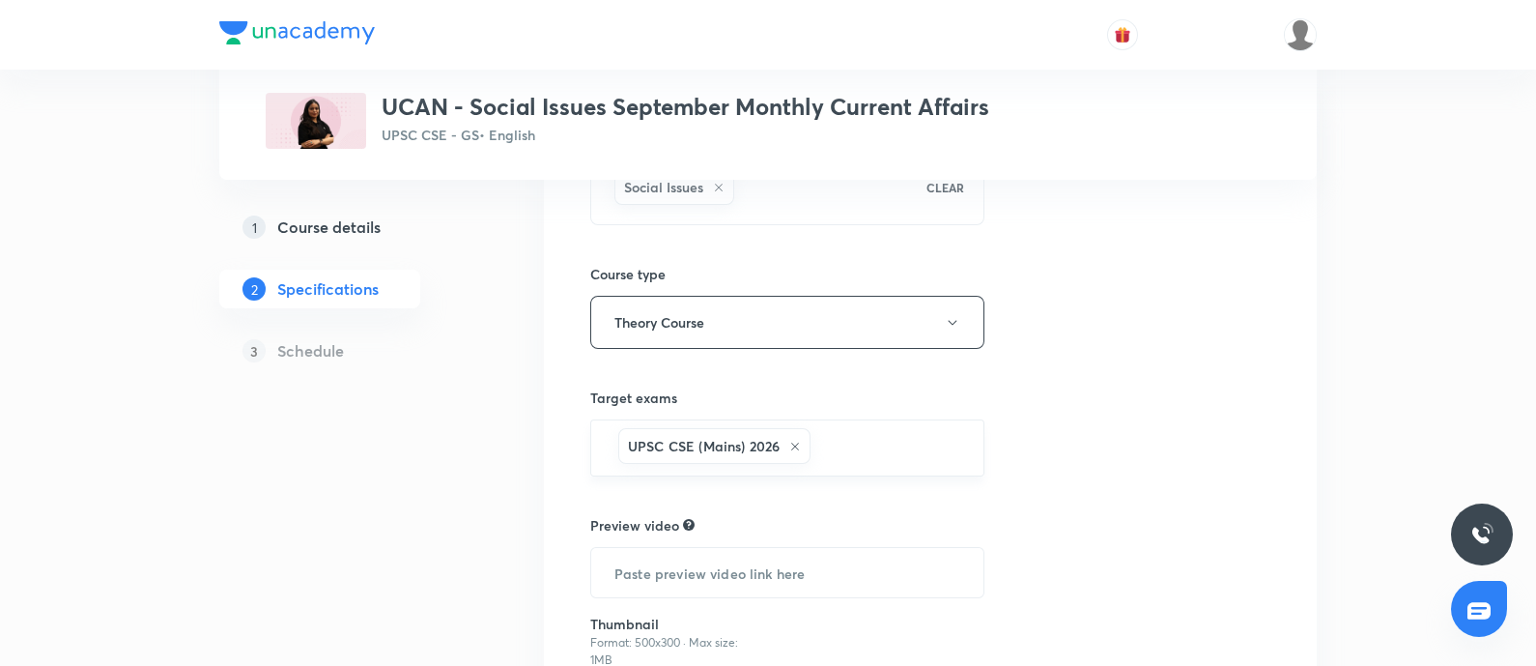
click at [837, 439] on input "text" at bounding box center [886, 448] width 145 height 36
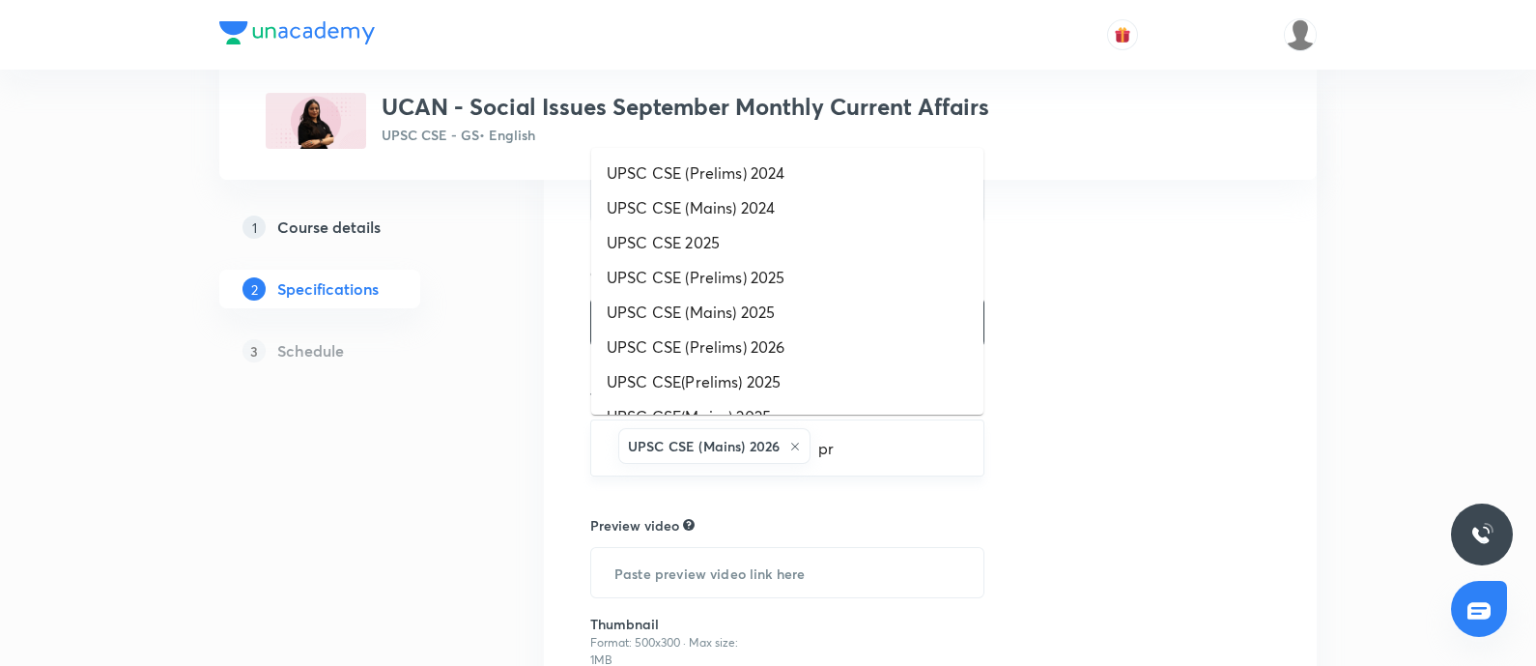
type input "pre"
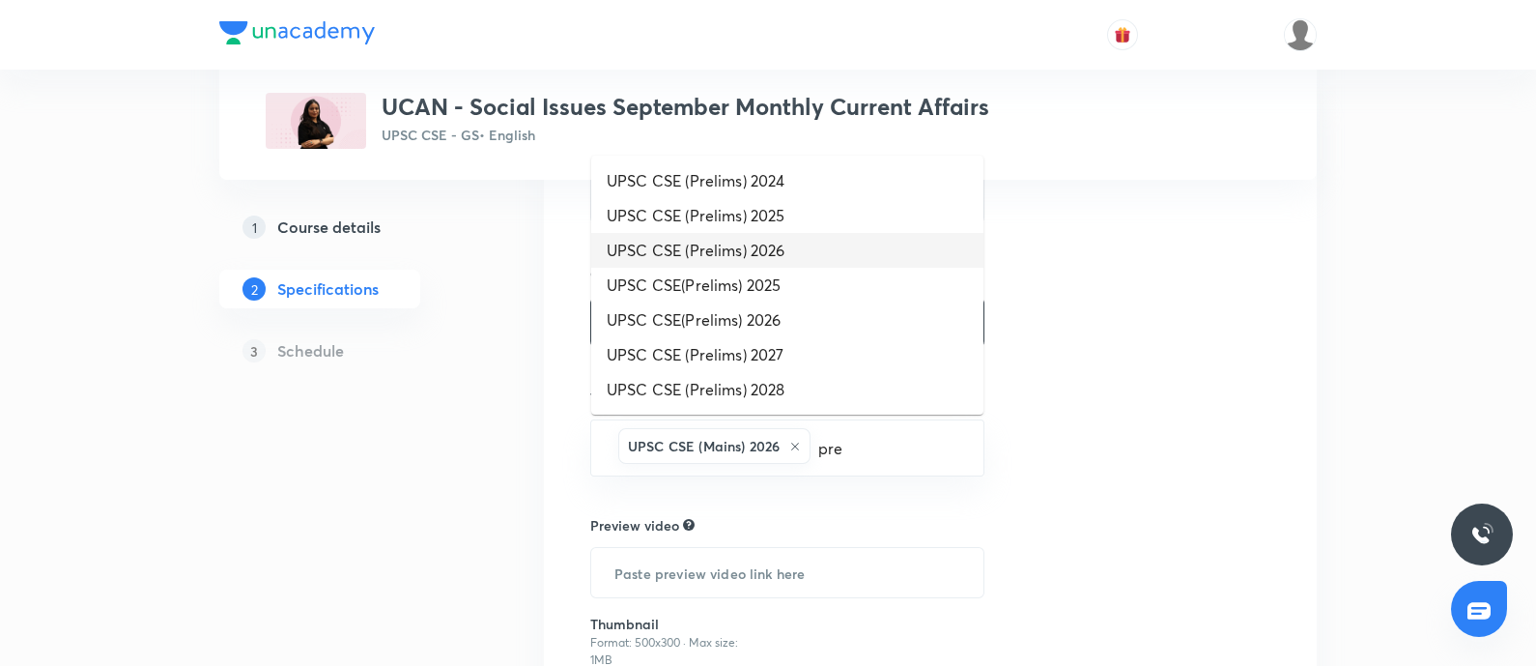
click at [756, 250] on li "UPSC CSE (Prelims) 2026" at bounding box center [787, 250] width 392 height 35
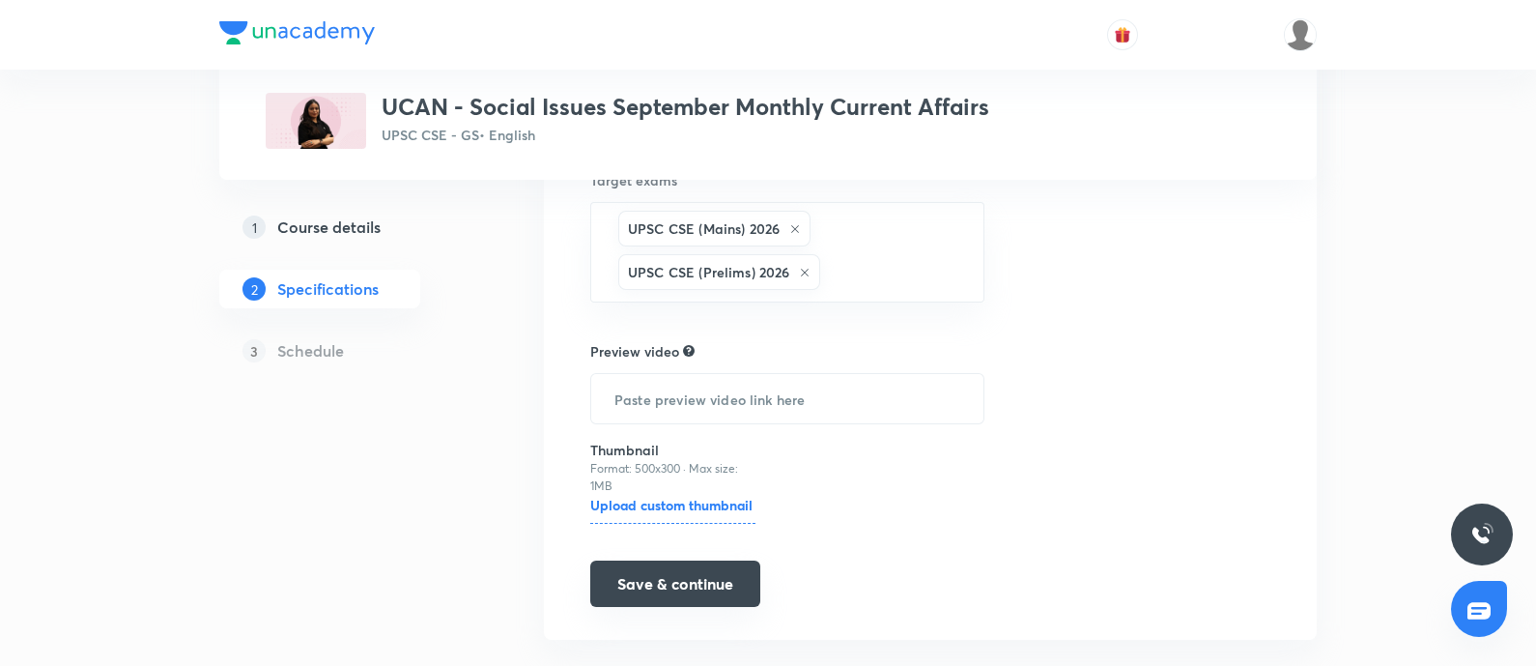
scroll to position [491, 0]
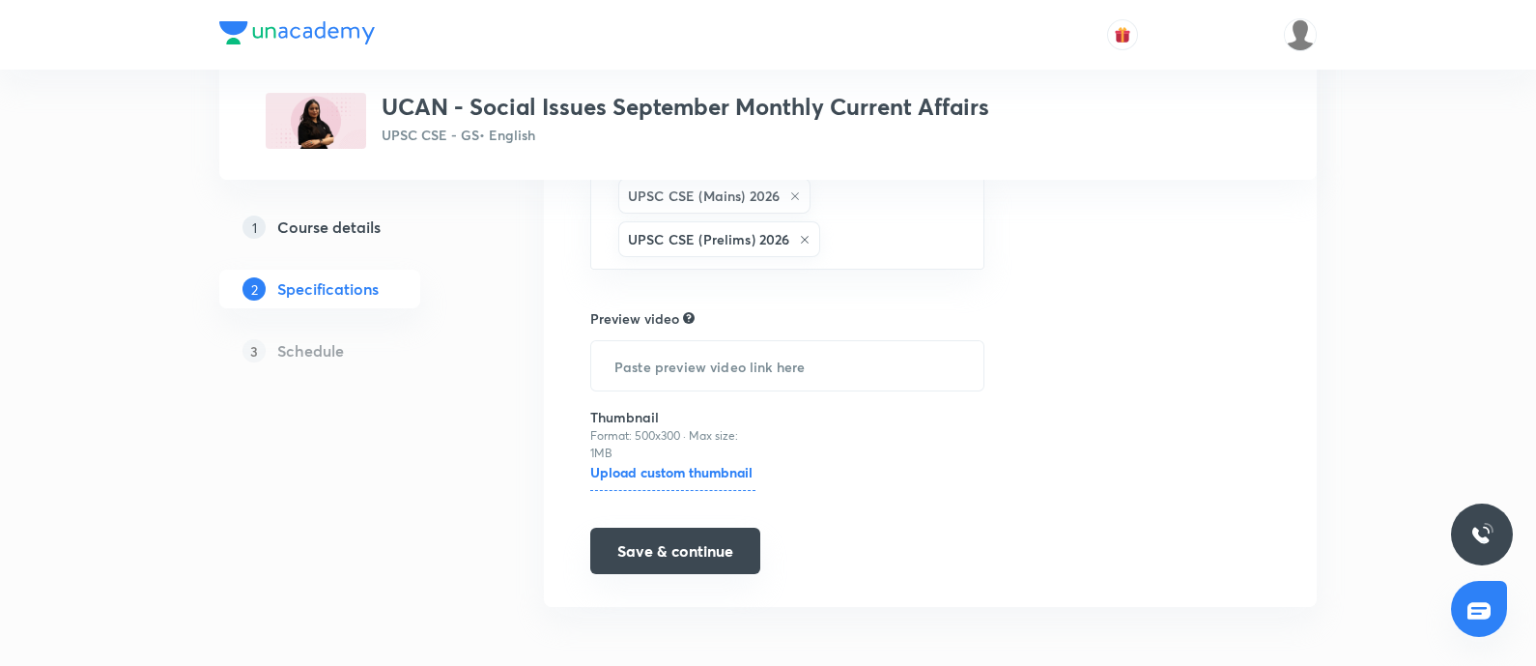
click at [681, 531] on button "Save & continue" at bounding box center [675, 550] width 170 height 46
